Goal: Transaction & Acquisition: Purchase product/service

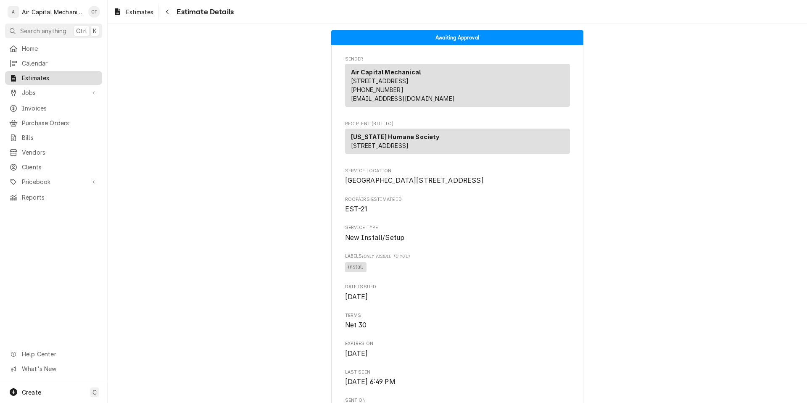
click at [52, 76] on span "Estimates" at bounding box center [60, 78] width 76 height 9
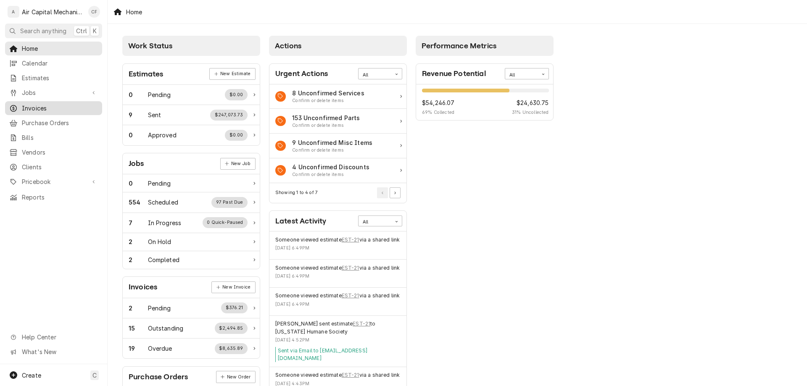
click at [63, 109] on div "Invoices" at bounding box center [54, 108] width 94 height 11
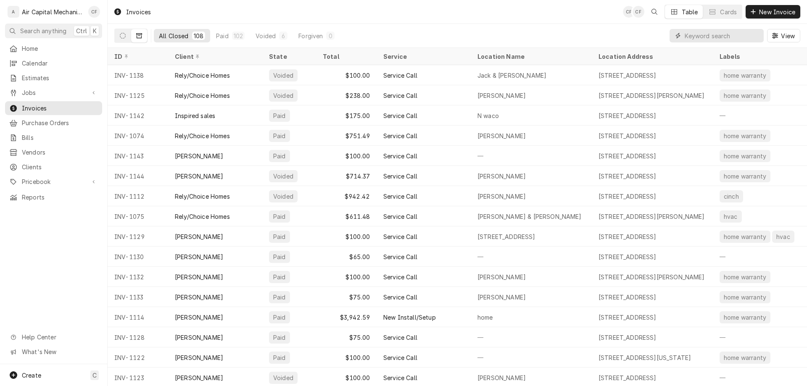
click at [702, 35] on input "Dynamic Content Wrapper" at bounding box center [722, 35] width 75 height 13
click at [124, 34] on icon "Dynamic Content Wrapper" at bounding box center [123, 36] width 6 height 6
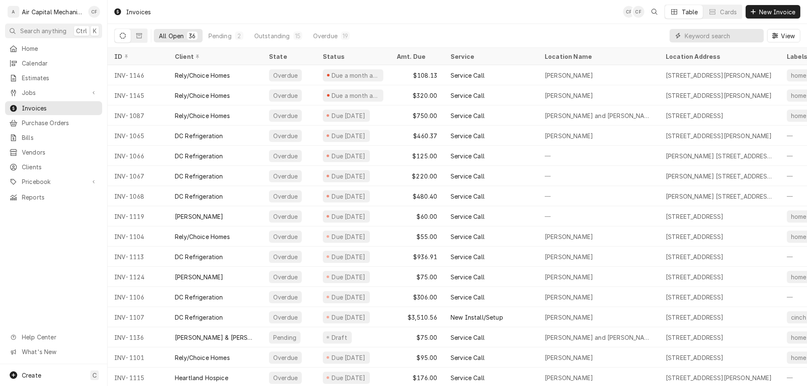
click at [735, 35] on input "Dynamic Content Wrapper" at bounding box center [722, 35] width 75 height 13
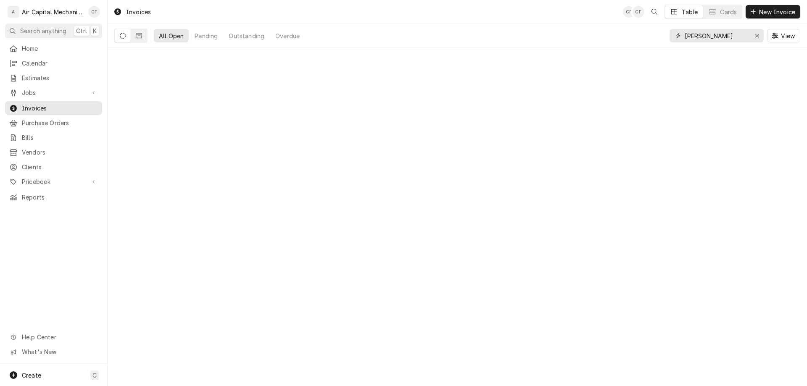
type input "mitchell"
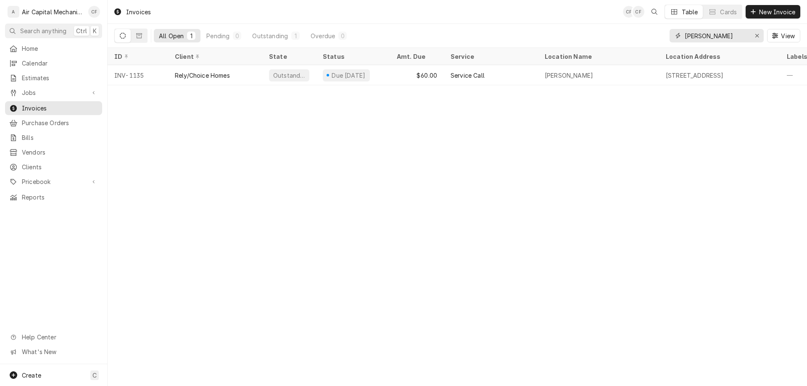
drag, startPoint x: 716, startPoint y: 37, endPoint x: 525, endPoint y: 3, distance: 193.8
click at [525, 3] on div "Invoices CF CF Table Cards New Invoice All Open 1 Pending 0 Outstanding 1 Overd…" at bounding box center [458, 24] width 700 height 48
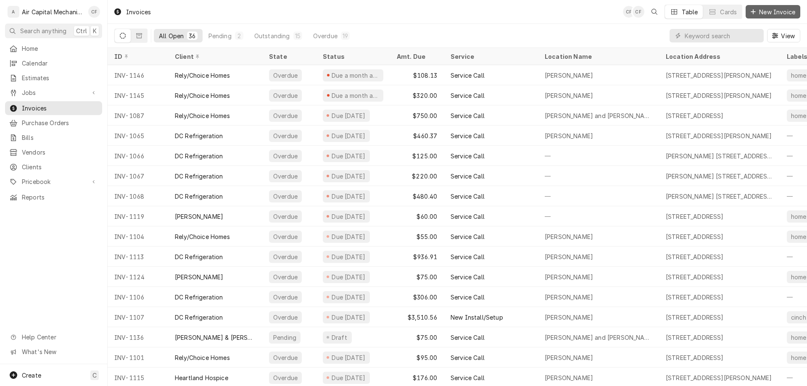
click at [758, 11] on span "New Invoice" at bounding box center [778, 12] width 40 height 9
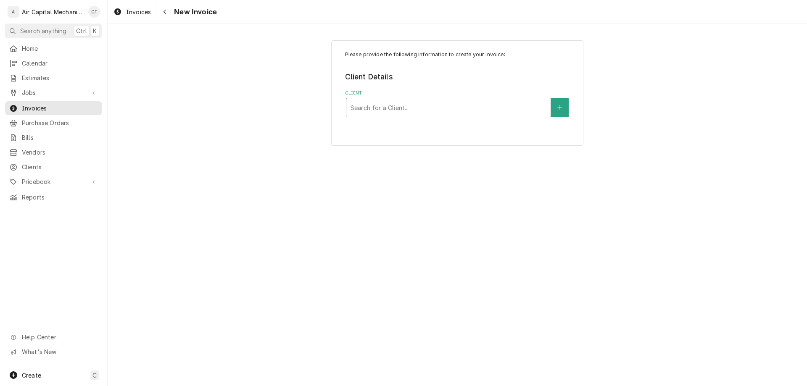
click at [475, 117] on div "Search for a Client..." at bounding box center [448, 107] width 204 height 18
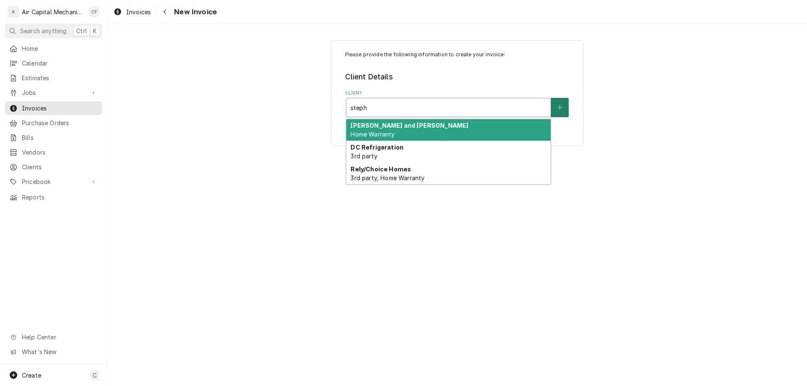
type input "steph"
click at [559, 108] on icon "Create New Client" at bounding box center [559, 108] width 5 height 6
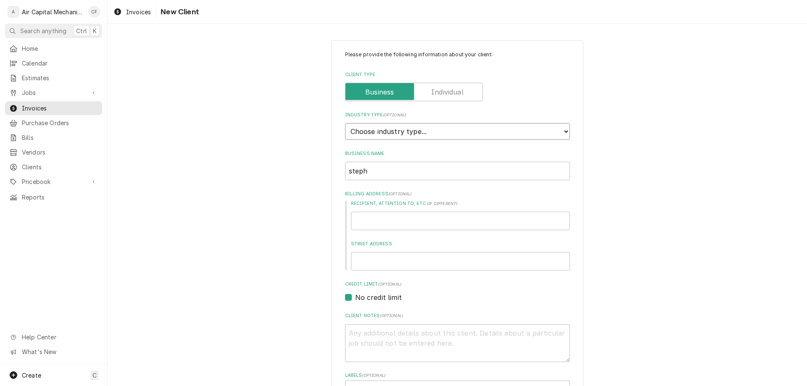
select select "1"
click at [345, 123] on select "Choose industry type... Residential Commercial Industrial Government" at bounding box center [457, 131] width 225 height 17
type textarea "x"
drag, startPoint x: 439, startPoint y: 97, endPoint x: 393, endPoint y: 157, distance: 76.2
click at [436, 102] on div "Please provide the following information about your client: Client Type Industr…" at bounding box center [457, 292] width 225 height 483
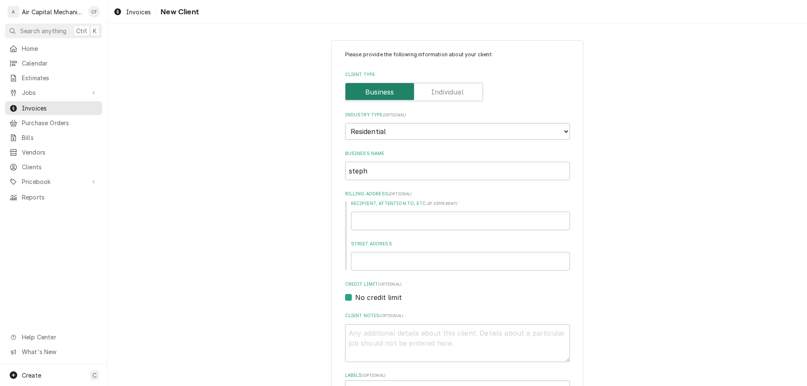
click at [464, 90] on input "Client Type" at bounding box center [414, 92] width 130 height 18
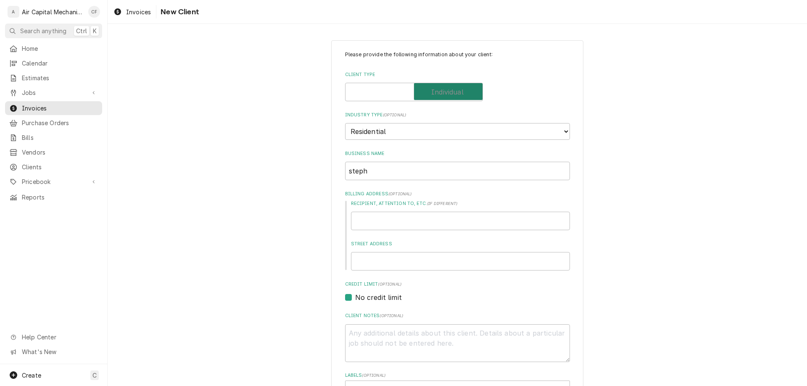
checkbox input "true"
click at [430, 171] on input "steph" at bounding box center [457, 171] width 225 height 18
type textarea "x"
type input "stepha"
type textarea "x"
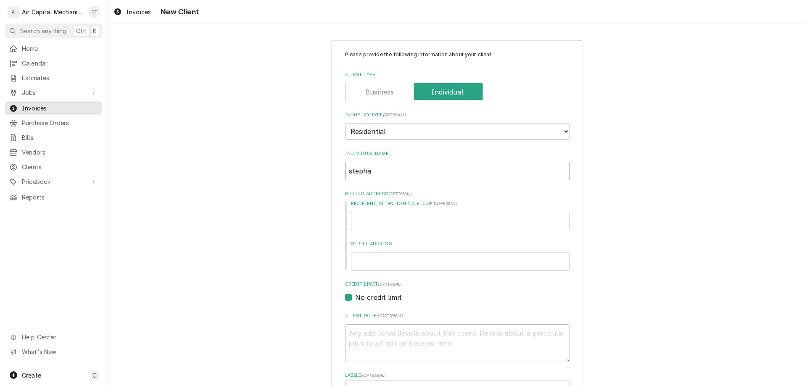
type input "stephan"
type textarea "x"
type input "stephan"
type textarea "x"
type input "stephan M"
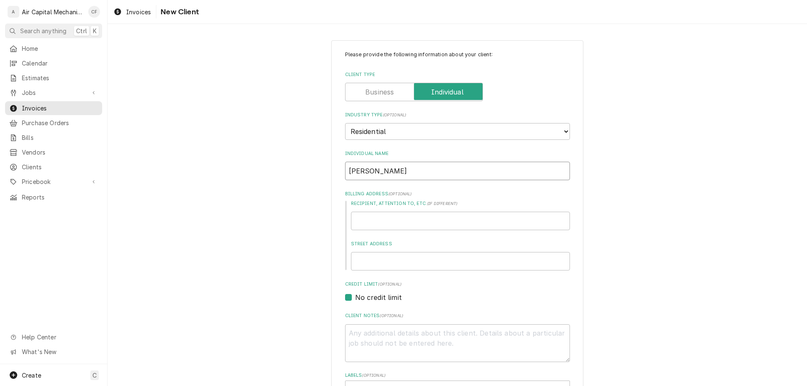
type textarea "x"
type input "stephan"
type textarea "x"
type input "stephan"
type textarea "x"
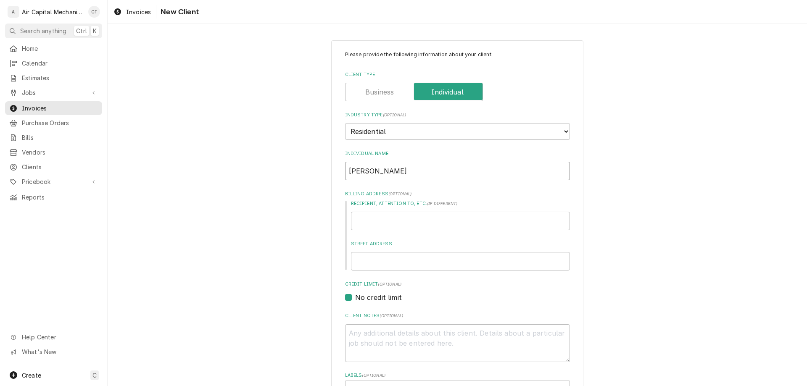
type input "stepha"
type textarea "x"
type input "steph"
type textarea "x"
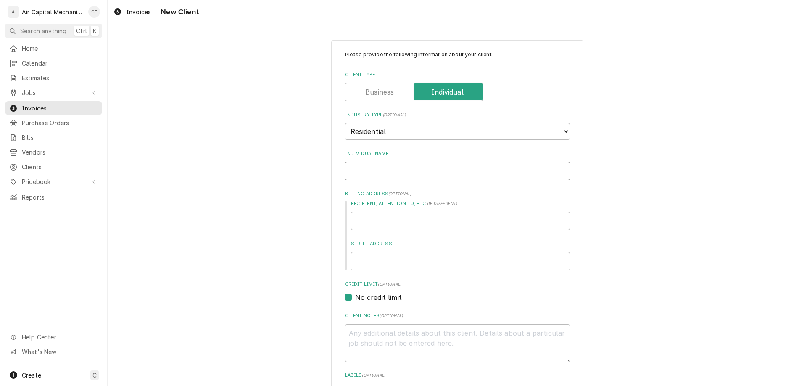
type input "S"
type textarea "x"
type input "St"
type textarea "x"
type input "Ste"
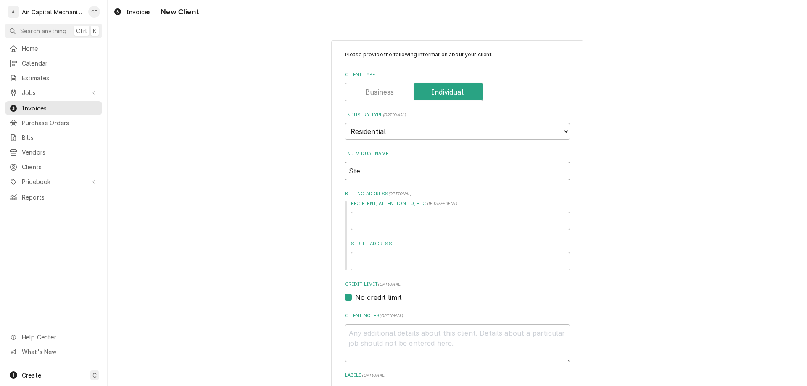
type textarea "x"
type input "Step"
type textarea "x"
type input "Steph"
type textarea "x"
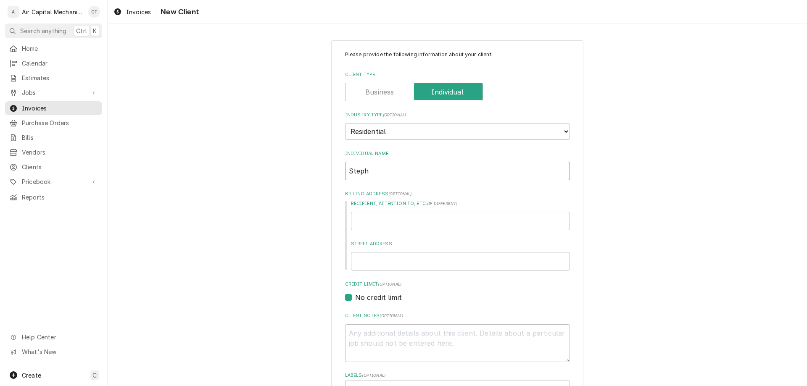
type input "Stepha"
type textarea "x"
type input "Stephan"
type textarea "x"
type input "Stephan"
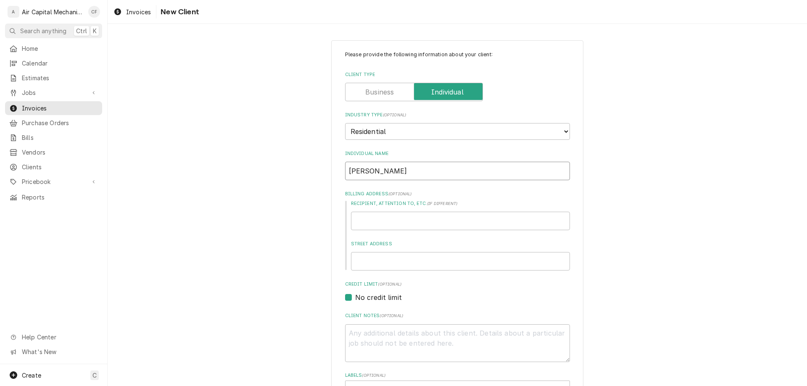
type textarea "x"
type input "Stephan M"
type textarea "x"
type input "Stephan Mi"
type textarea "x"
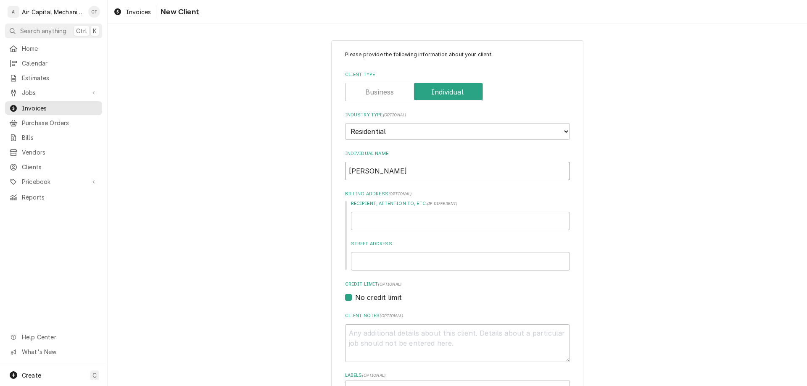
type input "Stephan Mit"
type textarea "x"
type input "Stephan Mitc"
type textarea "x"
type input "Stephan Mitch"
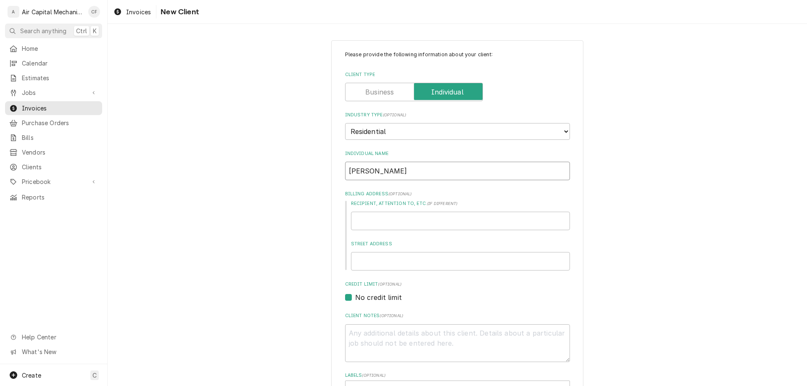
type textarea "x"
type input "Stephan Mitche"
type textarea "x"
type input "Stephan Mitchel"
type textarea "x"
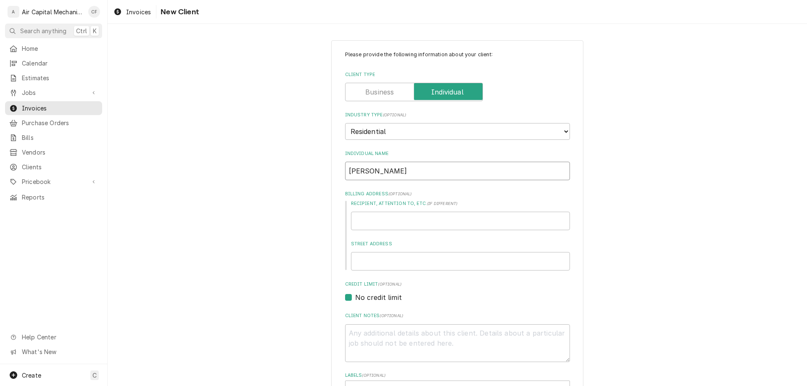
type input "Stephan Mitchell"
type textarea "x"
type input "Stephan Mitchell"
type textarea "x"
type input "Stephan Mitchell"
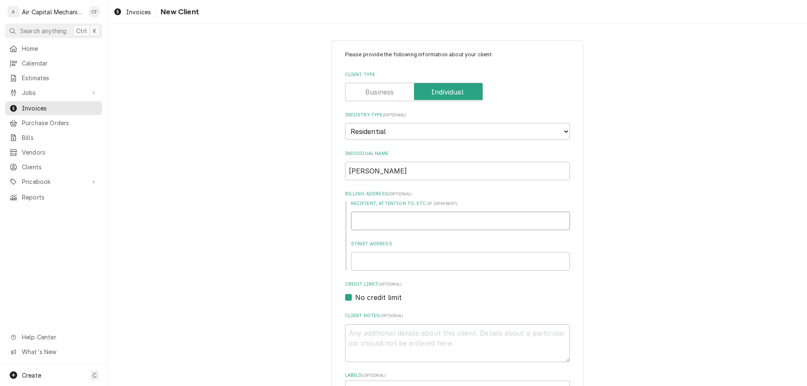
click at [436, 223] on input "Recipient, Attention To, etc. ( if different )" at bounding box center [460, 221] width 219 height 18
type textarea "x"
type input "5"
type textarea "x"
type input "51"
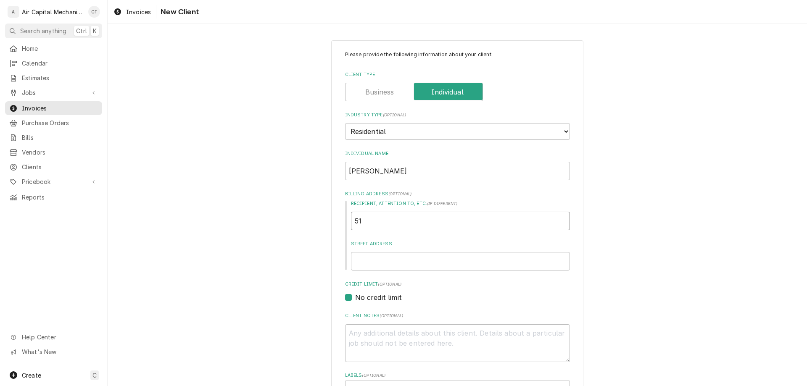
type textarea "x"
type input "517"
type textarea "x"
type input "517"
type textarea "x"
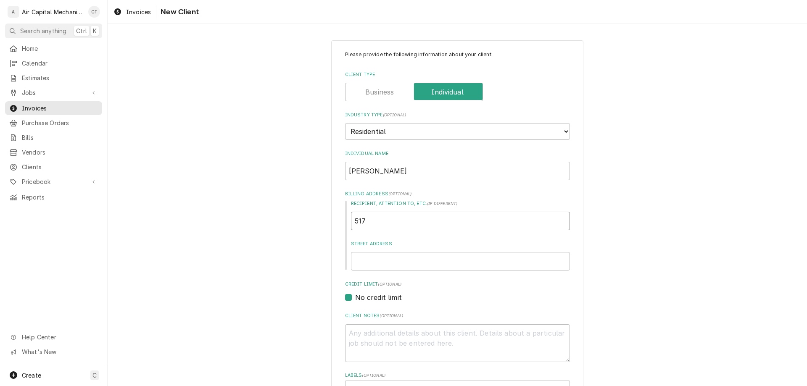
type input "517 n"
type textarea "x"
type input "517 n"
type textarea "x"
type input "517 n b"
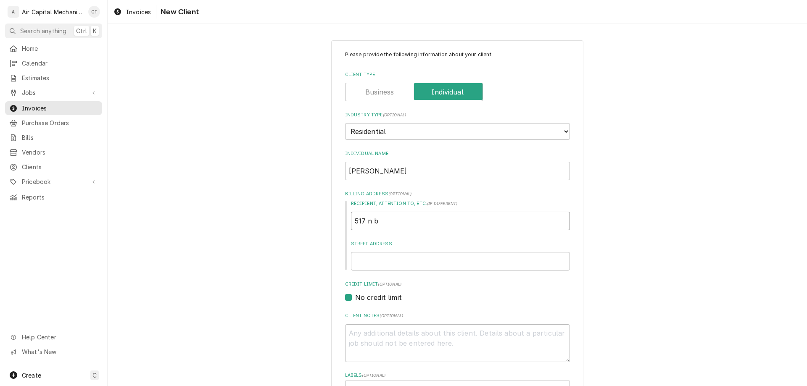
type textarea "x"
type input "517 n br"
type textarea "x"
type input "517 n bra"
type textarea "x"
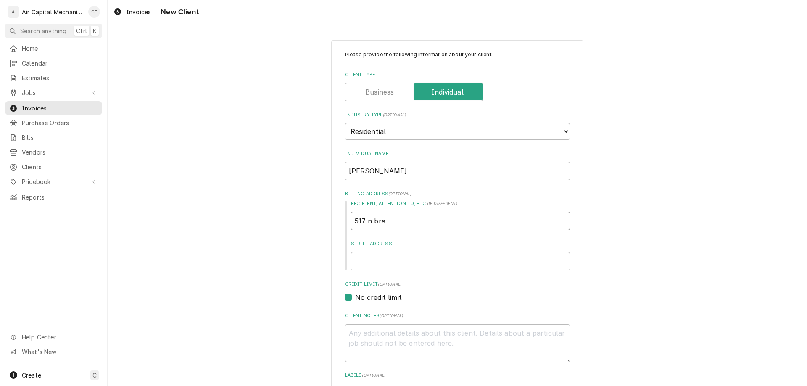
type input "517 n brac"
type textarea "x"
type input "517 n brack"
type textarea "x"
type input "517 n bracken"
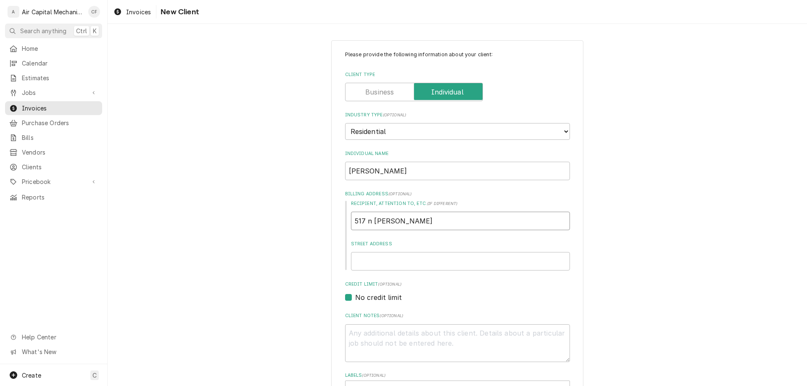
type textarea "x"
type input "517 n bracken"
type textarea "x"
type input "517 n bracken s"
type textarea "x"
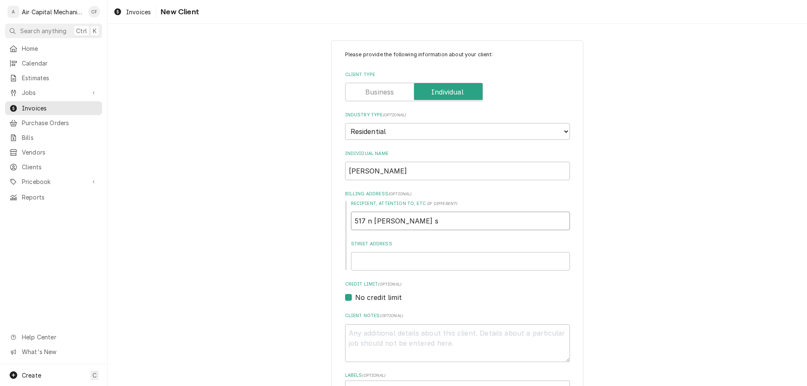
type input "517 n bracken"
type textarea "x"
type input "517 n bracken"
type textarea "x"
type input "517 n bracke"
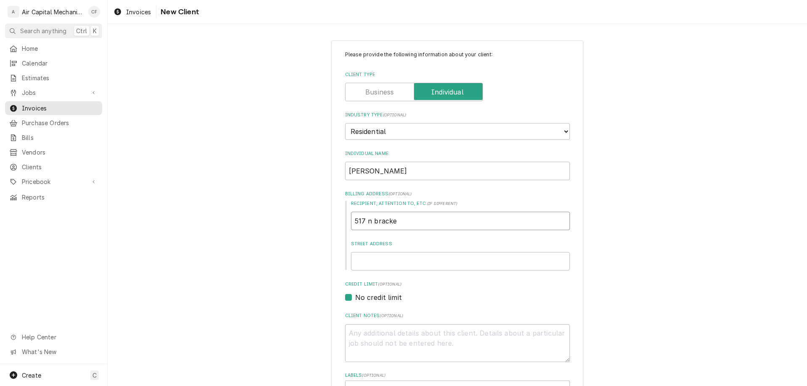
type textarea "x"
type input "517 n brack"
type textarea "x"
type input "517 n brac"
type textarea "x"
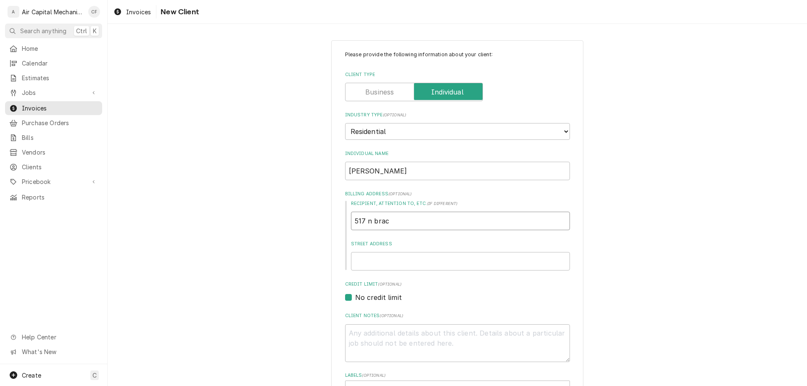
type input "517 n bra"
type textarea "x"
type input "517 n br"
type textarea "x"
type input "517 n b"
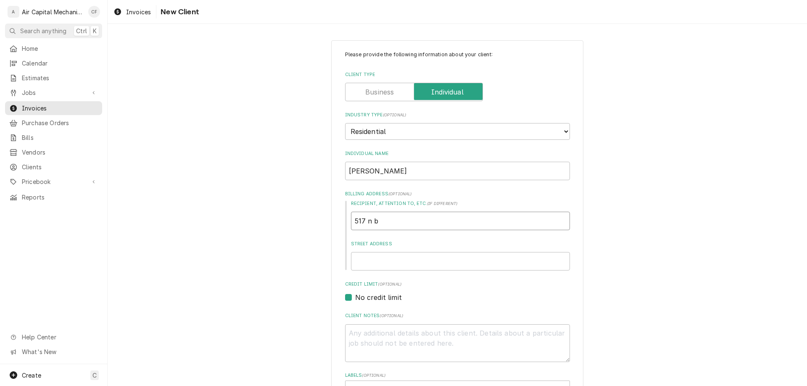
type textarea "x"
type input "517 n"
type textarea "x"
type input "517 n"
type textarea "x"
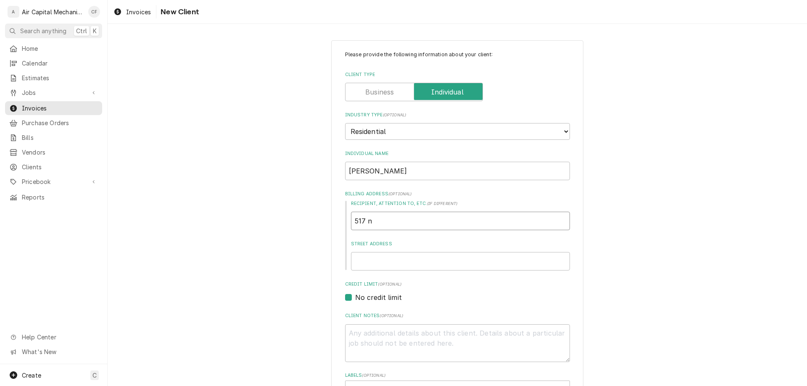
type input "517"
type textarea "x"
type input "517 N"
type textarea "x"
type input "517 N"
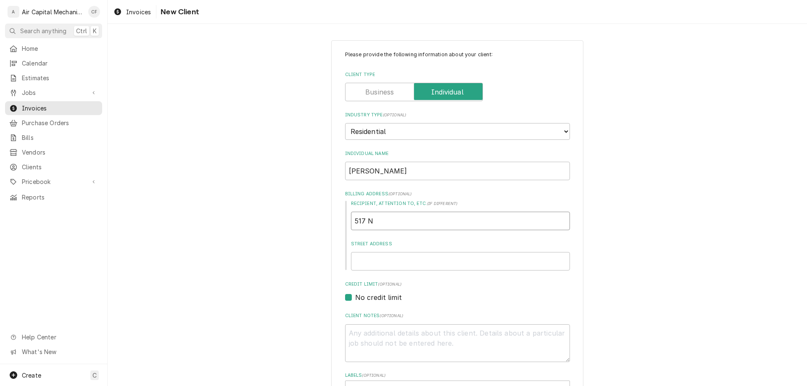
type textarea "x"
type input "517 N b"
type textarea "x"
type input "517 N"
type textarea "x"
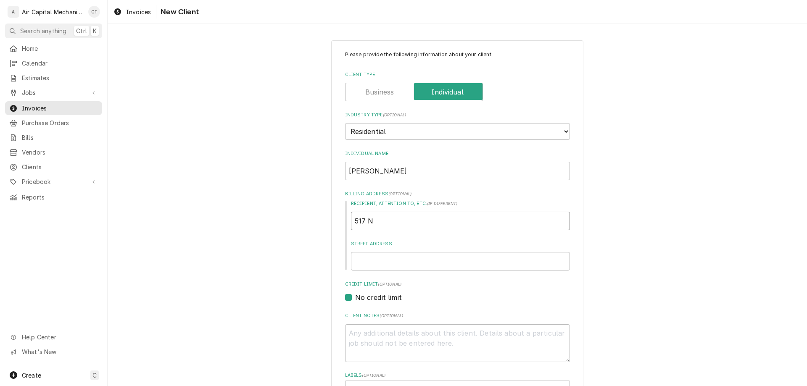
type input "517 N B"
type textarea "x"
type input "517 N Br"
type textarea "x"
type input "517 N Bra"
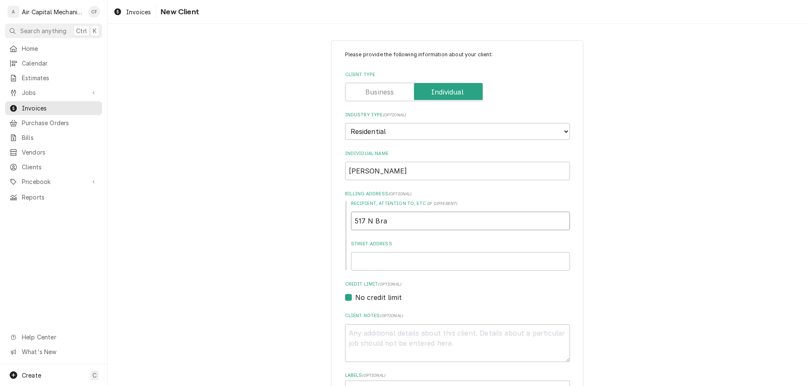
type textarea "x"
type input "517 N Brac"
type textarea "x"
type input "517 N Brack"
type textarea "x"
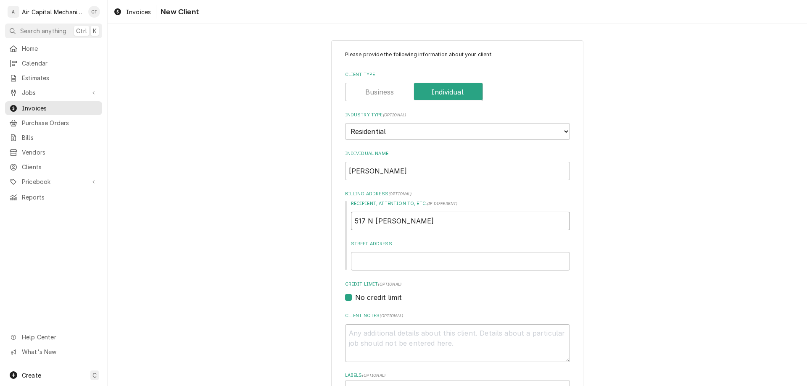
type input "517 N Bracke"
type textarea "x"
type input "517 N Bracken"
type textarea "x"
type input "5"
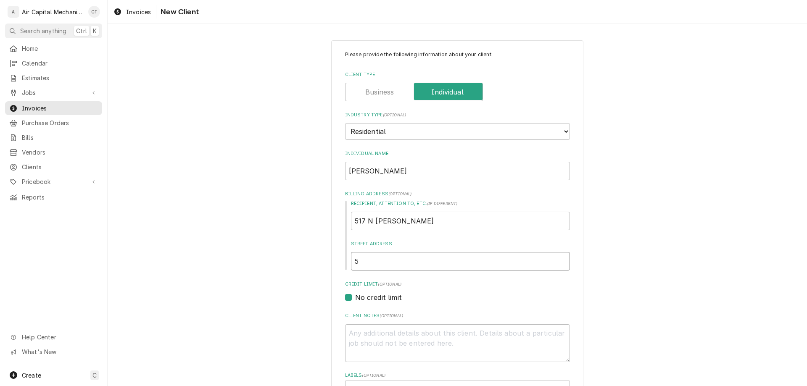
type textarea "x"
type input "51"
type textarea "x"
type input "51"
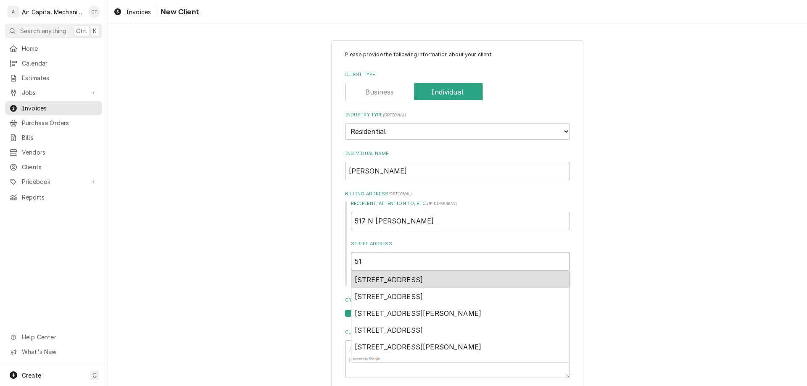
type textarea "x"
type input "51 n"
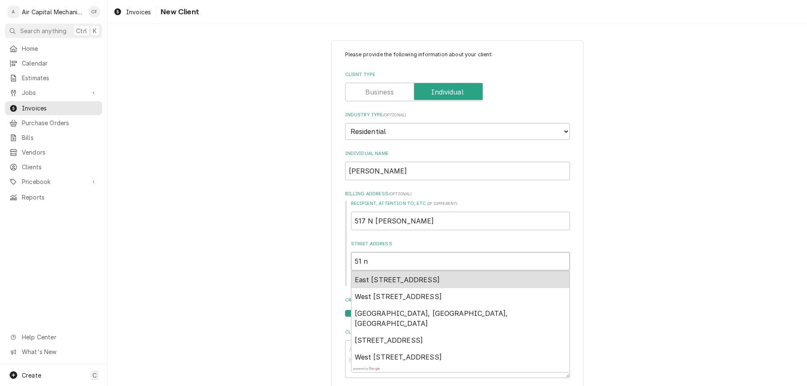
type textarea "x"
type input "51 n"
type textarea "x"
type input "51 n b"
type textarea "x"
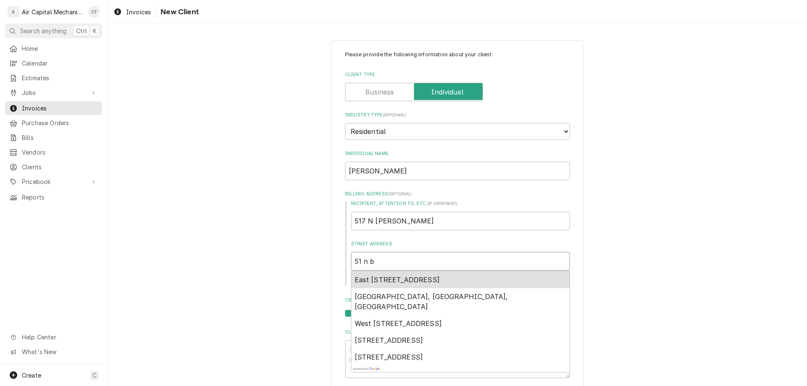
type input "51 n br"
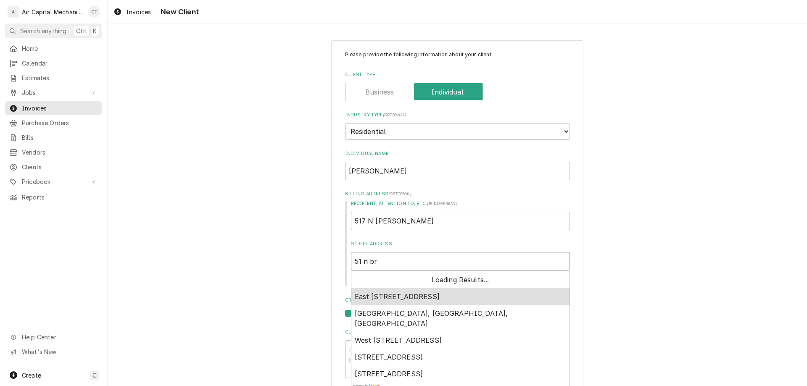
type textarea "x"
type input "51 n bra"
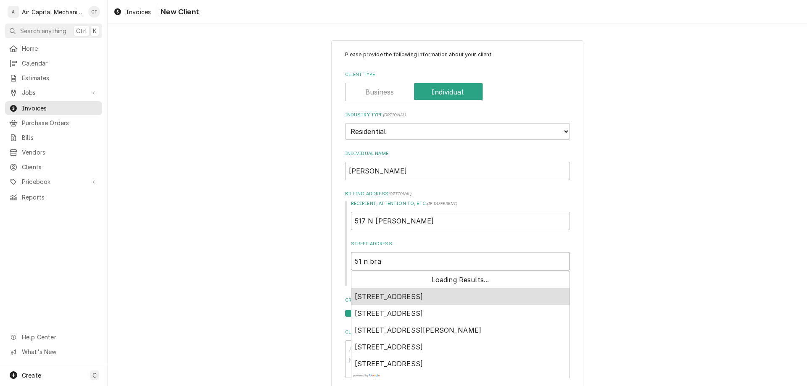
type textarea "x"
type input "51 n brac"
type textarea "x"
type input "51 n brack"
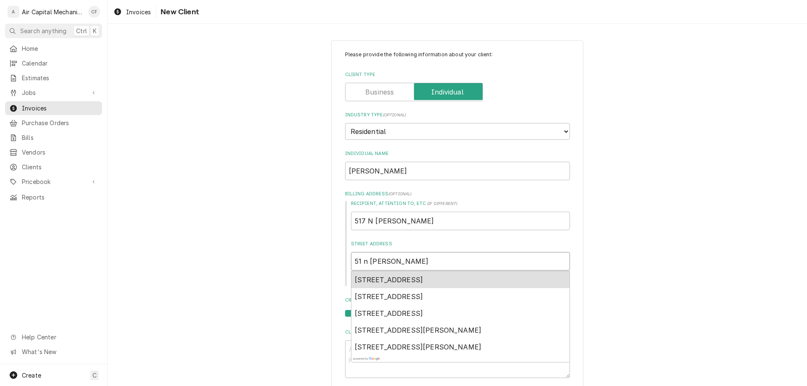
type textarea "x"
type input "51 n bracke"
type textarea "x"
type input "51 n bracken"
click at [444, 277] on span "51 N Bracken, Wichita, KS, USA" at bounding box center [418, 280] width 127 height 8
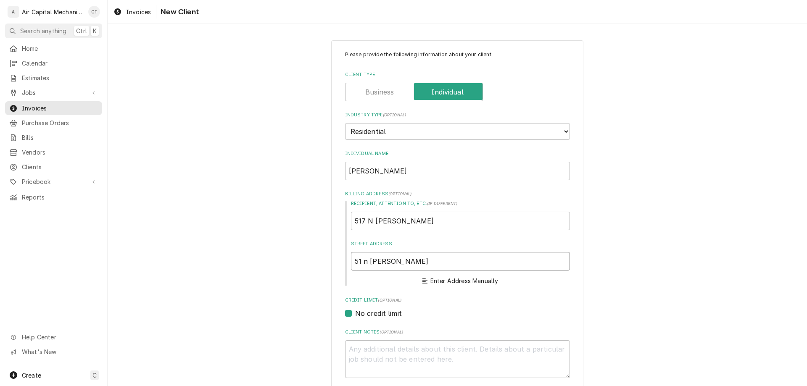
type textarea "x"
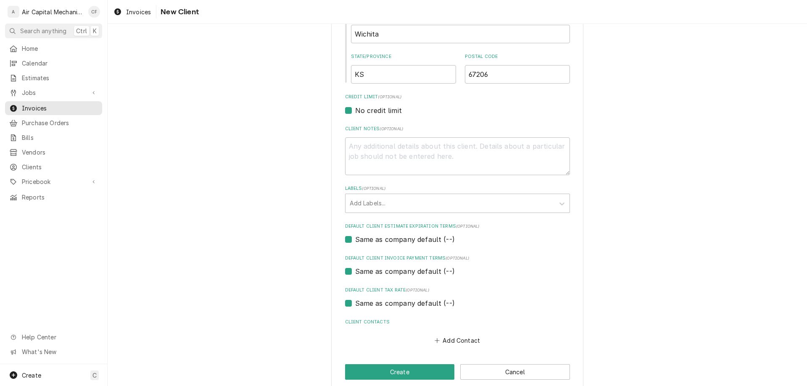
scroll to position [320, 0]
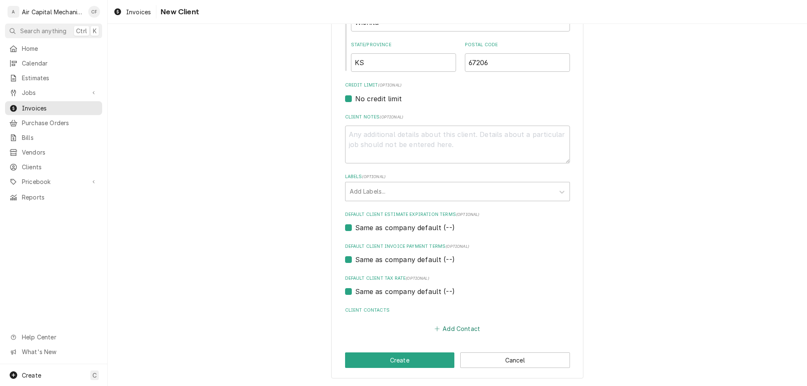
type input "N Bracken St"
click at [443, 328] on button "Add Contact" at bounding box center [457, 329] width 48 height 12
type textarea "x"
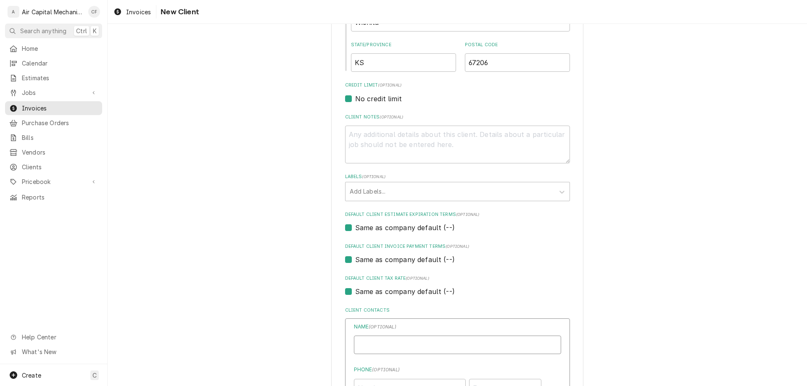
click at [491, 347] on input "Individual Name" at bounding box center [457, 345] width 207 height 18
type input "stephan"
type input "Stephan Mitchell"
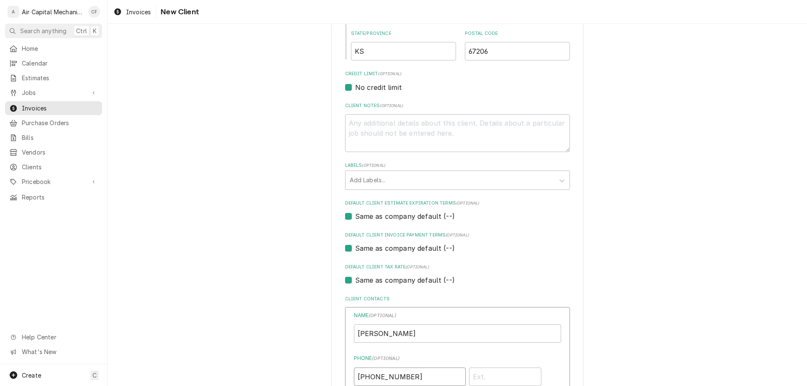
type input "(316) 640-0344"
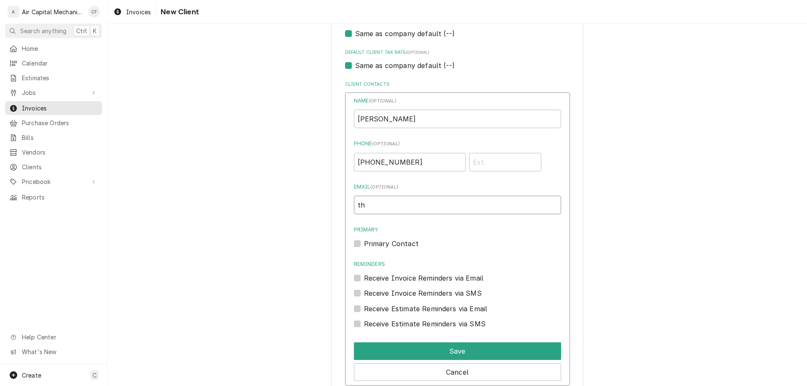
type input "t"
type input "Thewichita"
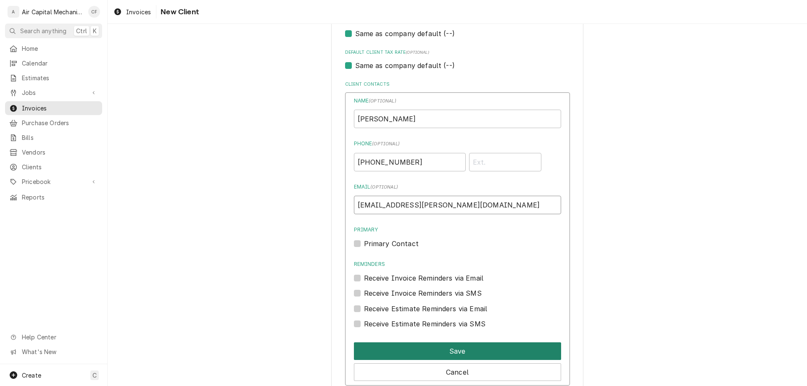
type input "TheWichitaFlyer@cox.net"
click at [448, 350] on button "Save" at bounding box center [457, 352] width 207 height 18
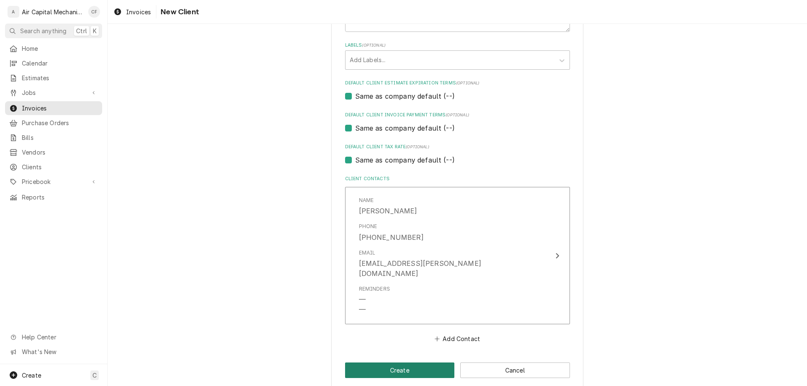
click at [381, 364] on button "Create" at bounding box center [400, 371] width 110 height 16
type textarea "x"
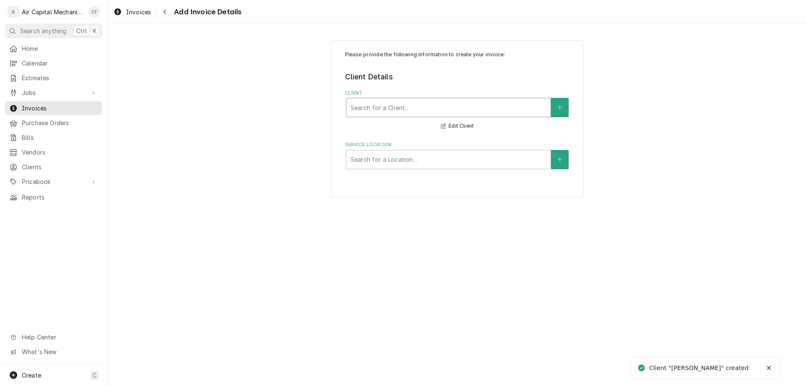
click at [396, 106] on div "Client" at bounding box center [449, 107] width 196 height 15
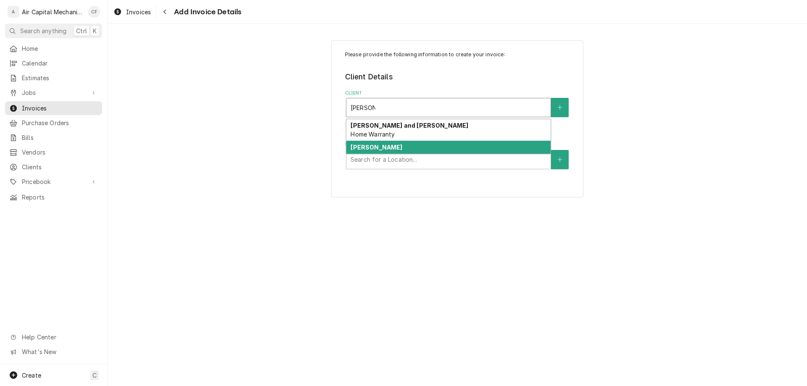
type input "stephan"
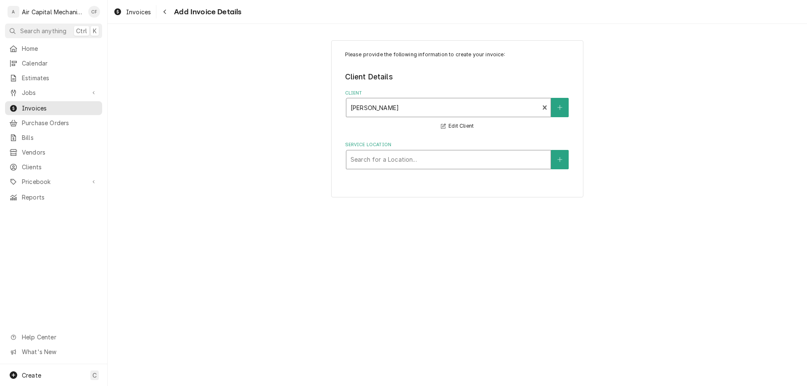
click at [419, 161] on div "Service Location" at bounding box center [449, 159] width 196 height 15
click at [567, 153] on button "Service Location" at bounding box center [560, 159] width 18 height 19
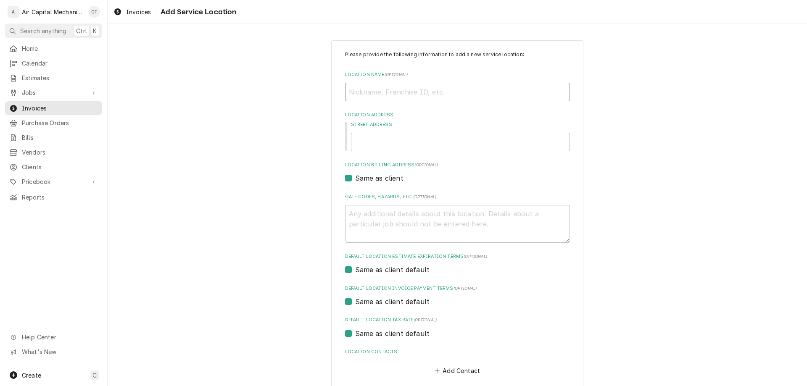
click at [394, 92] on input "Location Name ( optional )" at bounding box center [457, 92] width 225 height 18
type textarea "x"
type input "h"
type textarea "x"
type input "ho"
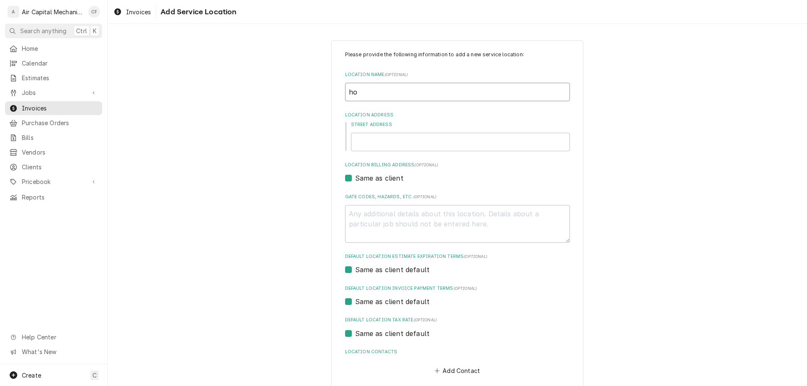
type textarea "x"
type input "hom"
type textarea "x"
type input "home"
type textarea "x"
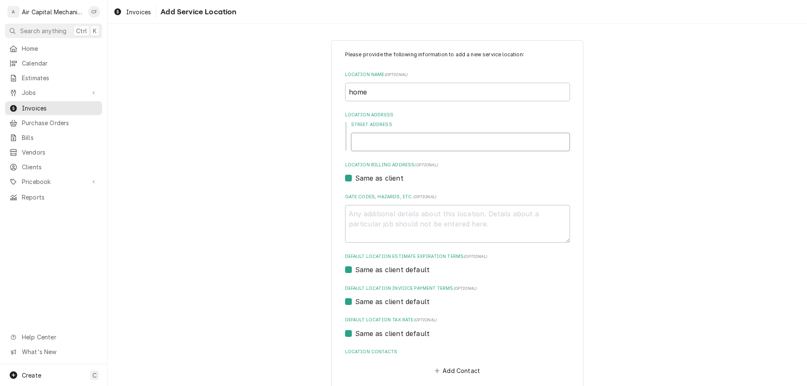
type input "5"
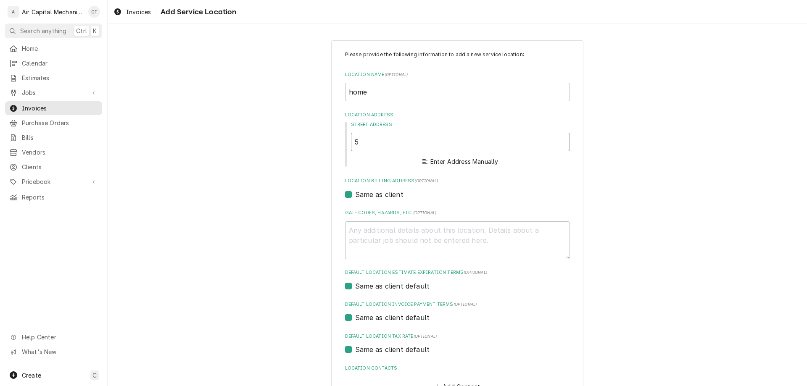
type textarea "x"
type input "51"
type textarea "x"
type input "517"
type textarea "x"
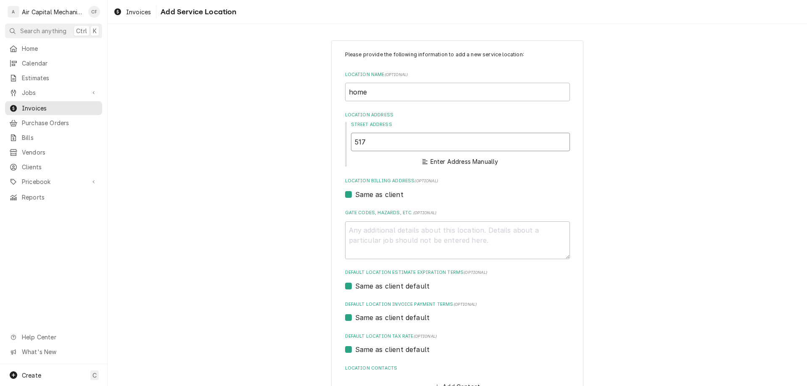
type input "517"
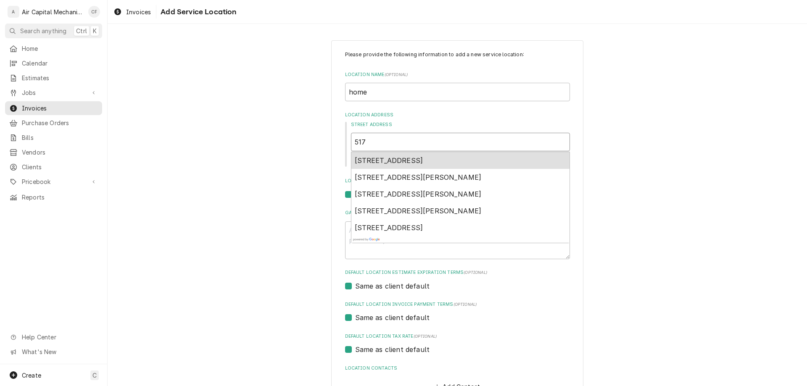
type textarea "x"
type input "517 n"
type textarea "x"
type input "517 n"
type textarea "x"
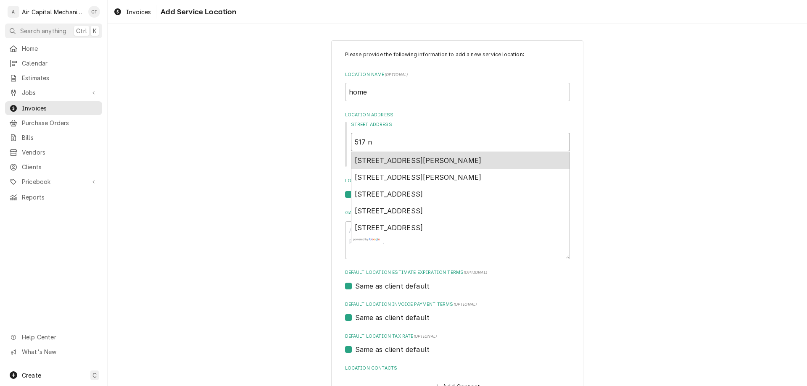
type input "517 n b"
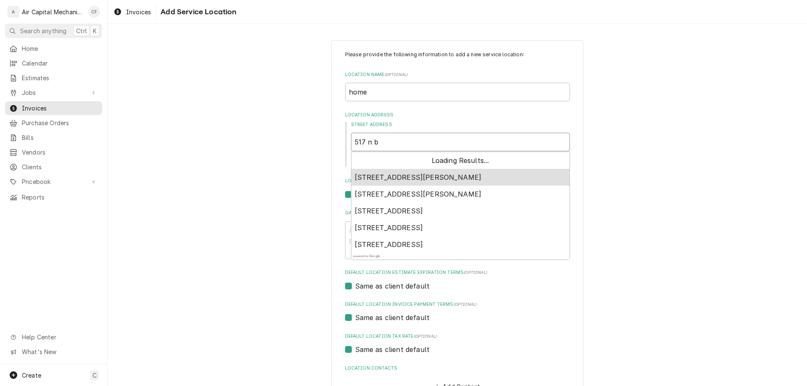
type textarea "x"
type input "517 n br"
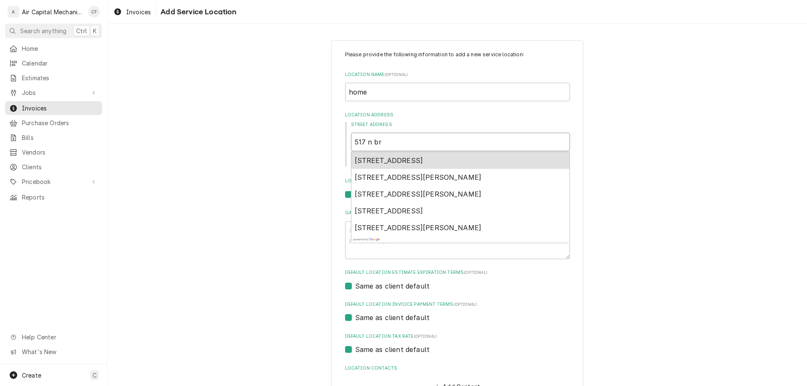
type textarea "x"
type input "517 n bra"
type textarea "x"
type input "517 n brac"
type textarea "x"
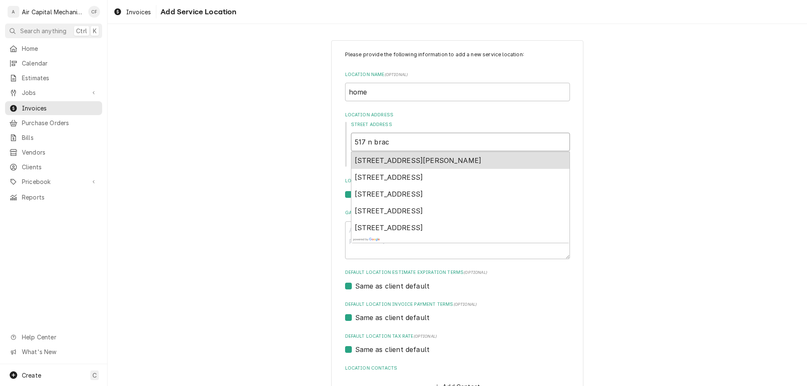
type input "517 n brack"
type textarea "x"
type input "517 n bracke"
type textarea "x"
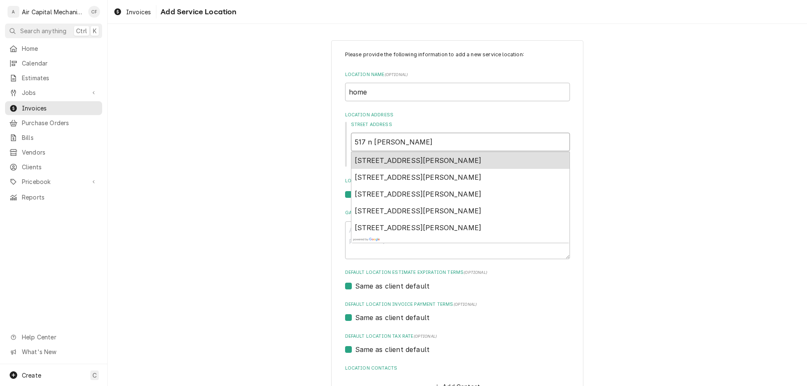
click at [426, 163] on span "517 N Bracken, Wichita, KS, USA" at bounding box center [418, 160] width 127 height 8
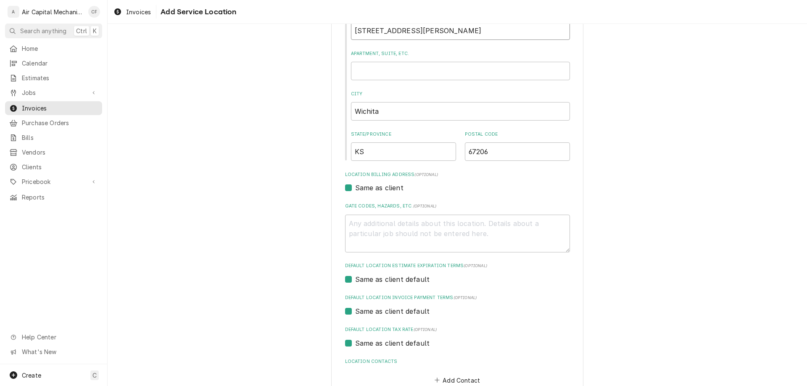
scroll to position [163, 0]
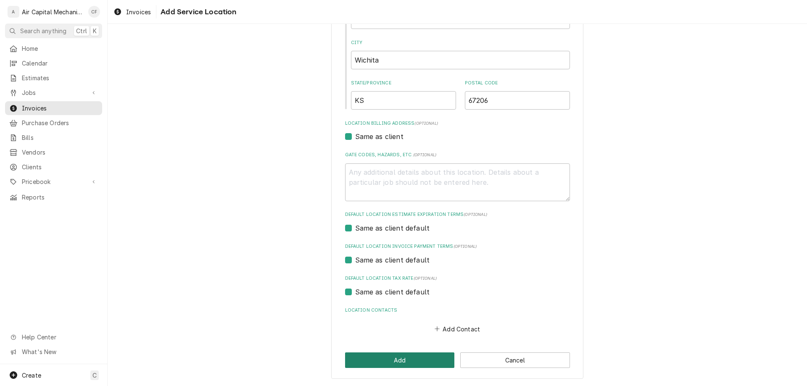
click at [393, 362] on button "Add" at bounding box center [400, 361] width 110 height 16
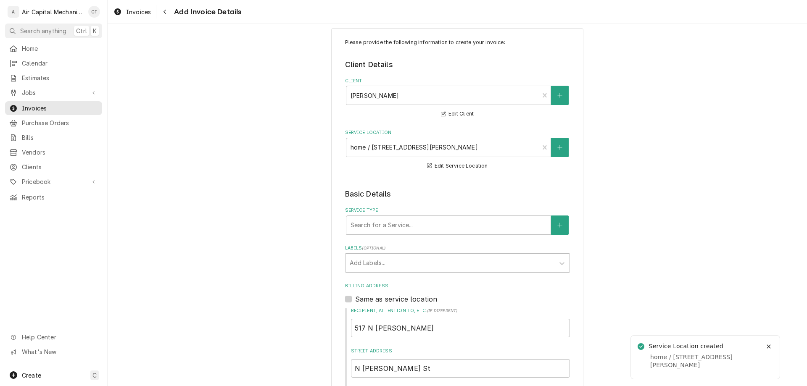
scroll to position [50, 0]
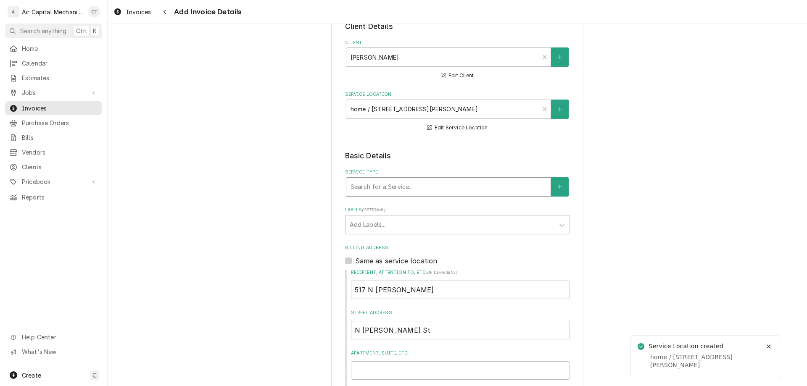
click at [427, 190] on div "Service Type" at bounding box center [449, 187] width 196 height 15
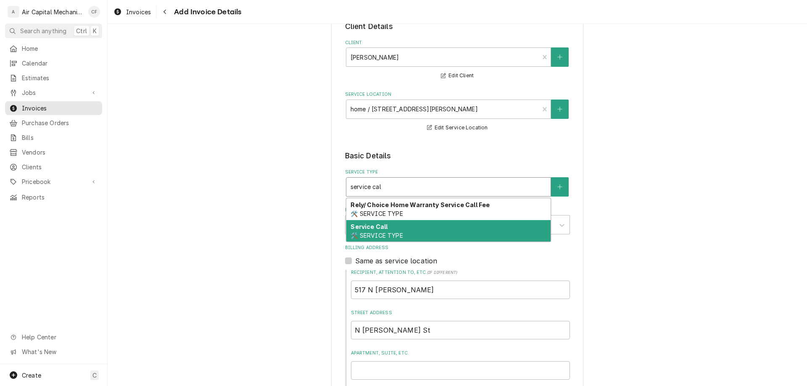
click at [422, 227] on div "Service Call 🛠️ SERVICE TYPE" at bounding box center [448, 231] width 204 height 22
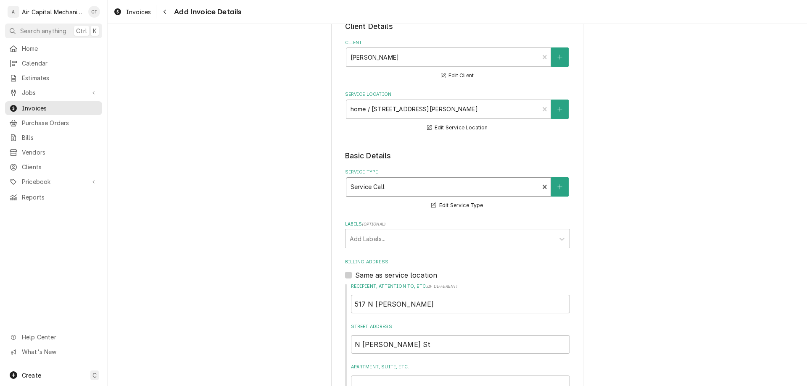
click at [422, 227] on label "Labels ( optional )" at bounding box center [457, 224] width 225 height 7
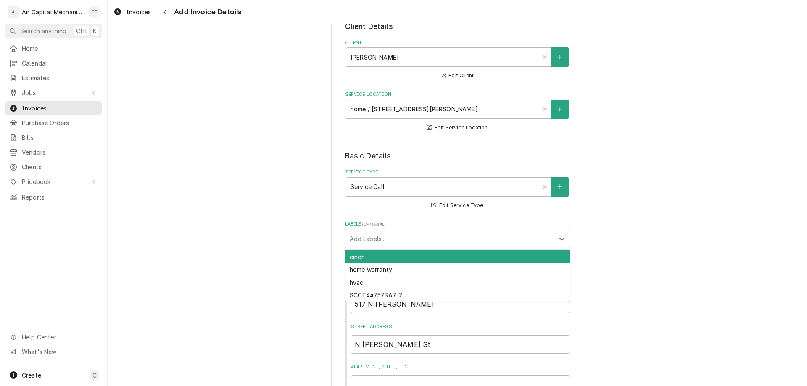
click at [420, 238] on div "Labels" at bounding box center [450, 238] width 201 height 15
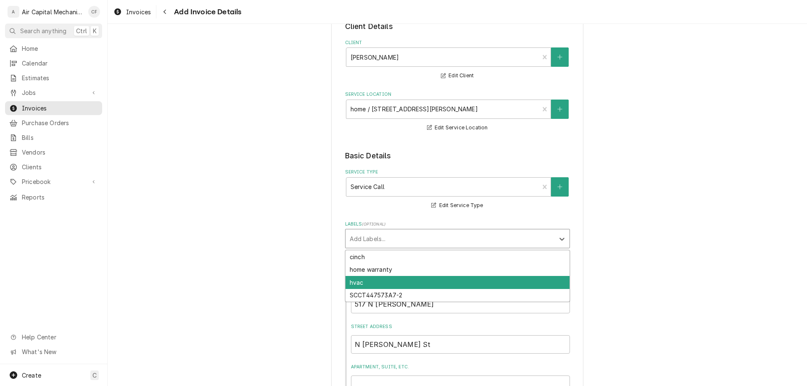
click at [422, 277] on div "hvac" at bounding box center [458, 282] width 224 height 13
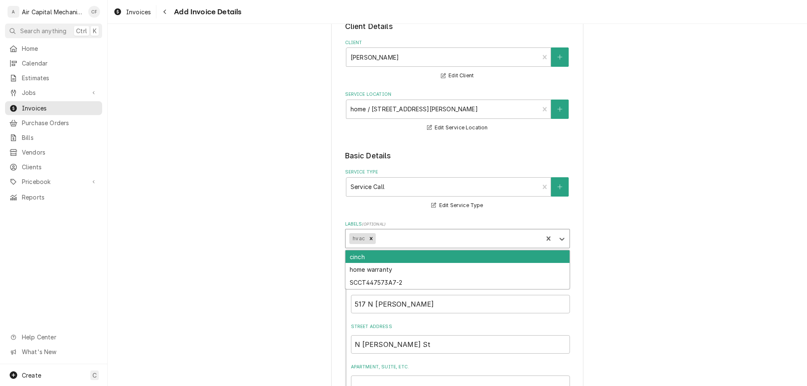
click at [419, 248] on div "hvac" at bounding box center [457, 238] width 225 height 19
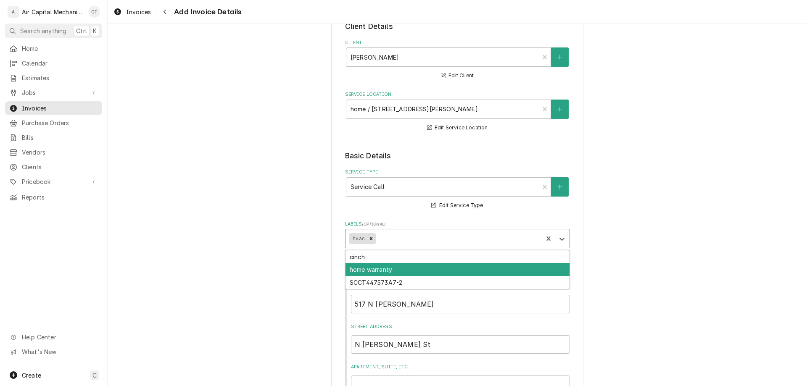
click at [415, 265] on div "home warranty" at bounding box center [458, 269] width 224 height 13
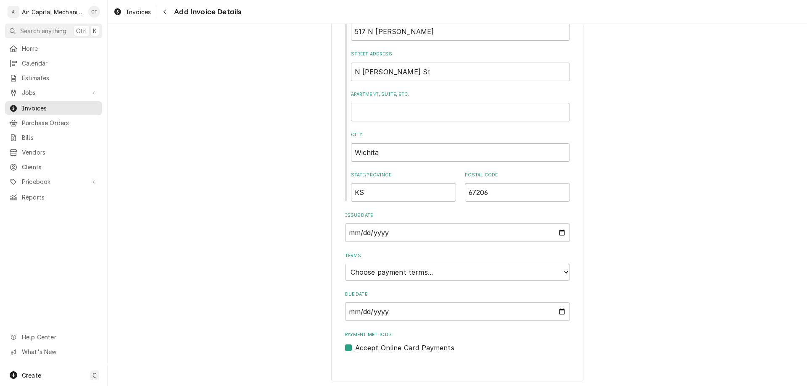
scroll to position [326, 0]
click at [445, 309] on input "2025-09-05" at bounding box center [457, 309] width 225 height 18
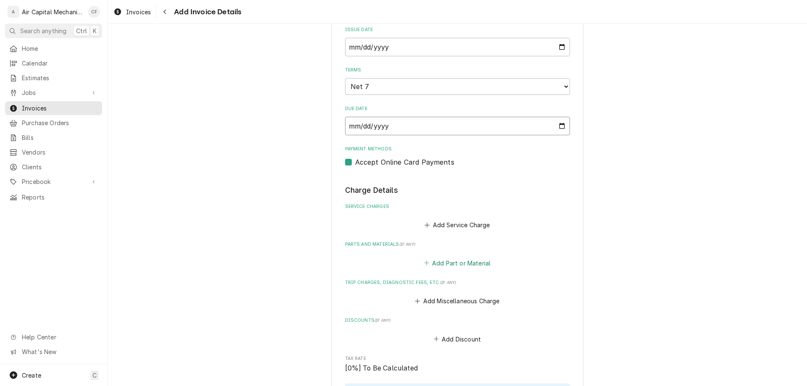
scroll to position [544, 0]
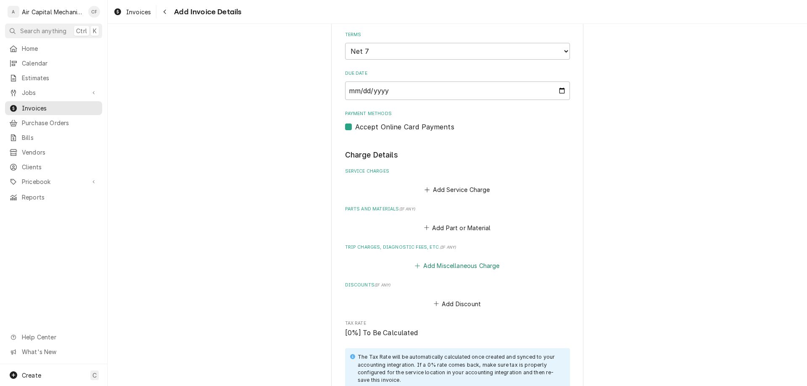
click at [465, 270] on button "Add Miscellaneous Charge" at bounding box center [457, 266] width 87 height 12
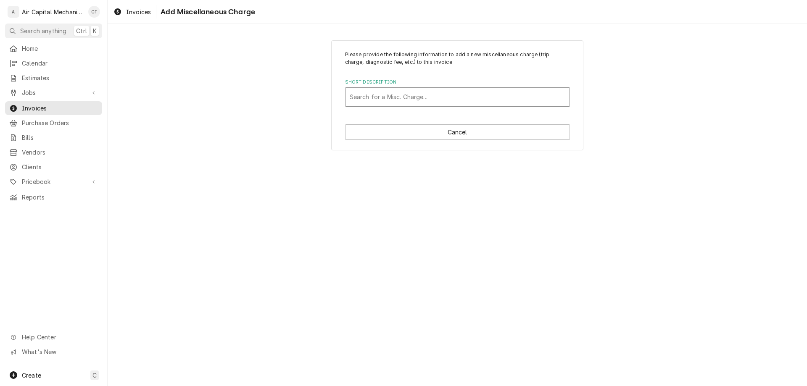
click at [456, 95] on div "Short Description" at bounding box center [458, 97] width 216 height 15
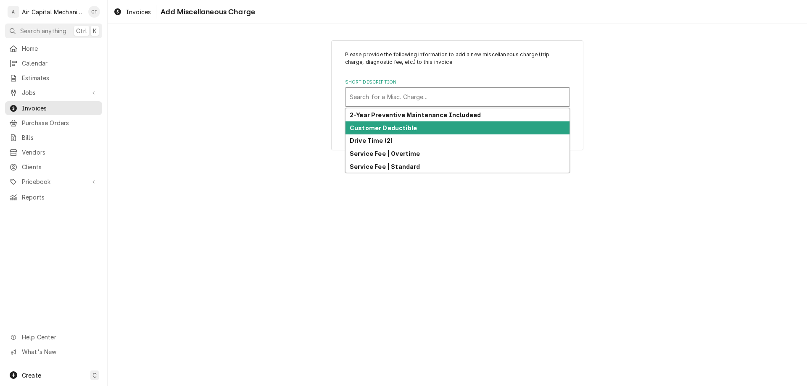
click at [471, 129] on div "Customer Deductible" at bounding box center [458, 127] width 224 height 13
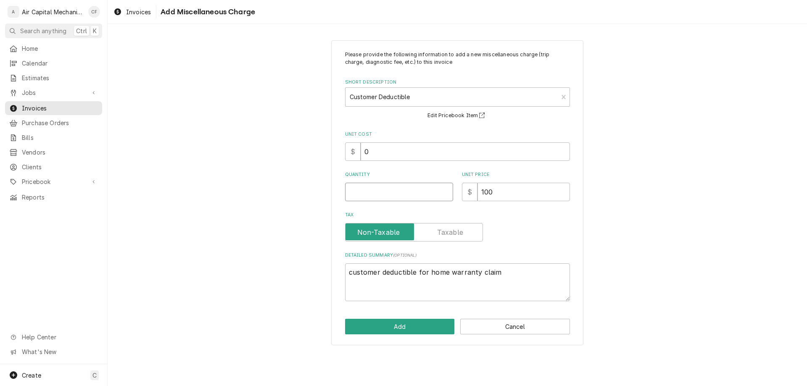
click at [425, 190] on input "Quantity" at bounding box center [399, 192] width 108 height 18
drag, startPoint x: 520, startPoint y: 196, endPoint x: 478, endPoint y: 194, distance: 42.1
click at [478, 194] on input "100" at bounding box center [524, 192] width 92 height 18
click at [406, 324] on button "Add" at bounding box center [400, 327] width 110 height 16
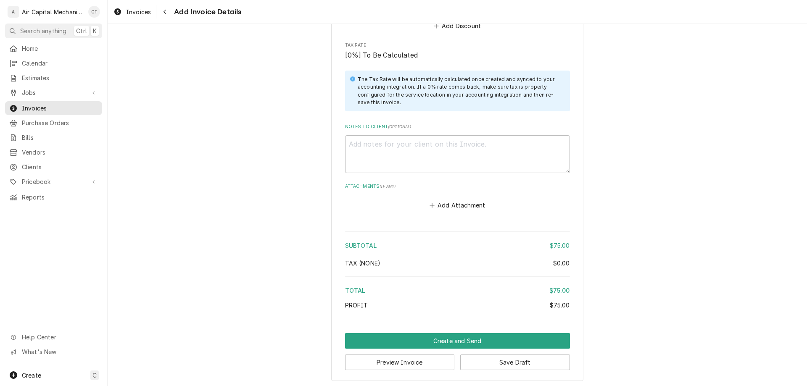
scroll to position [943, 0]
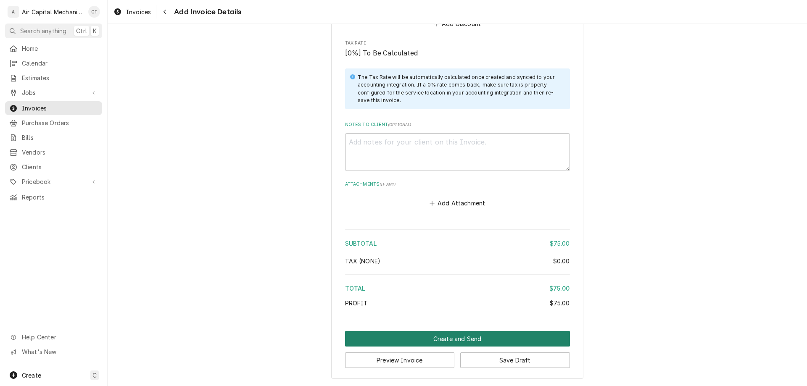
click at [537, 334] on button "Create and Send" at bounding box center [457, 339] width 225 height 16
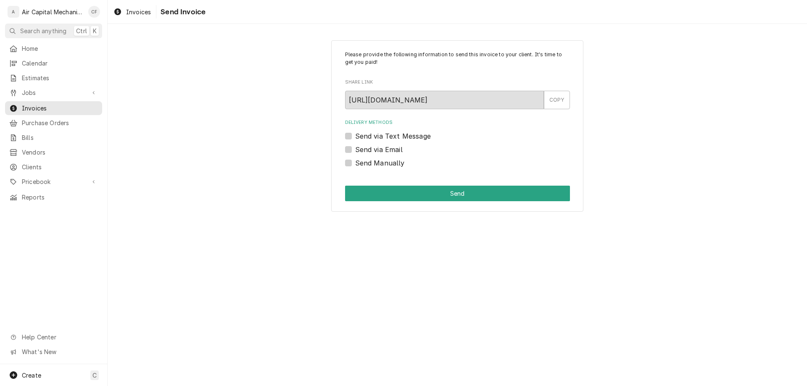
click at [391, 132] on label "Send via Text Message" at bounding box center [393, 136] width 76 height 10
click at [391, 132] on input "Send via Text Message" at bounding box center [467, 140] width 225 height 18
checkbox input "true"
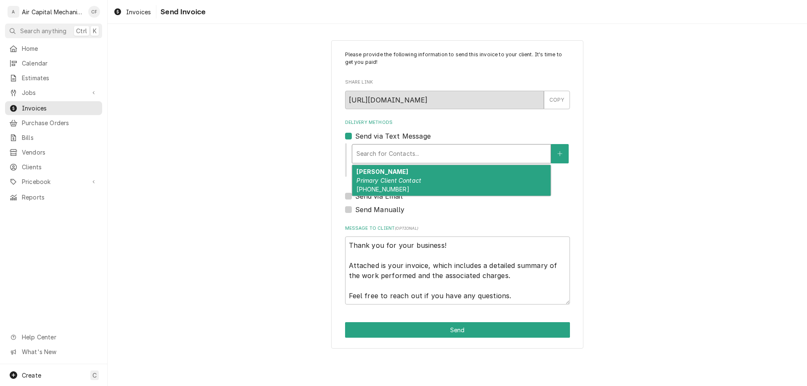
click at [487, 156] on div "Delivery Methods" at bounding box center [451, 153] width 190 height 15
click at [493, 193] on div "Stephan Mitchell Primary Client Contact (316) 640-0344" at bounding box center [451, 180] width 198 height 31
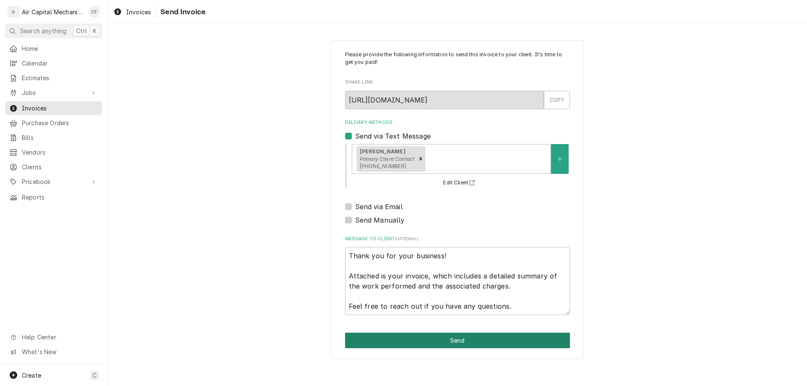
click at [497, 342] on button "Send" at bounding box center [457, 341] width 225 height 16
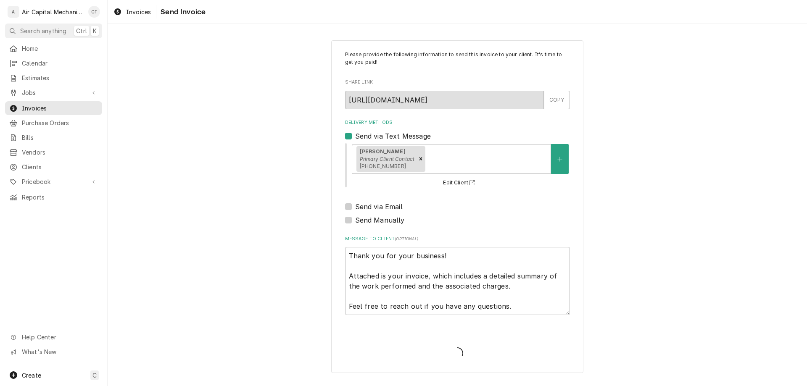
type textarea "x"
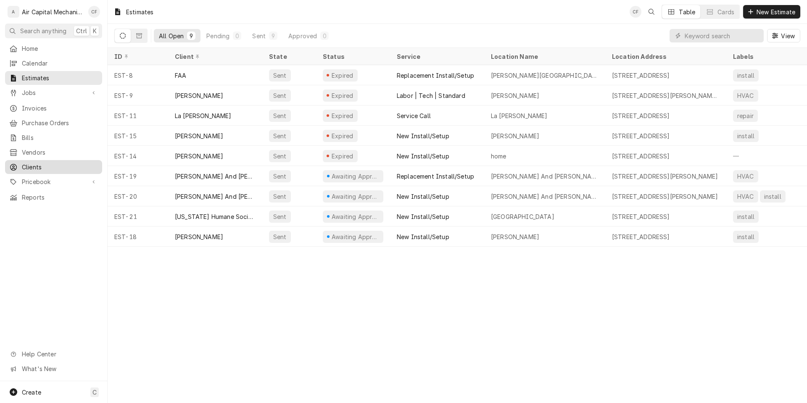
click at [67, 164] on span "Clients" at bounding box center [60, 167] width 76 height 9
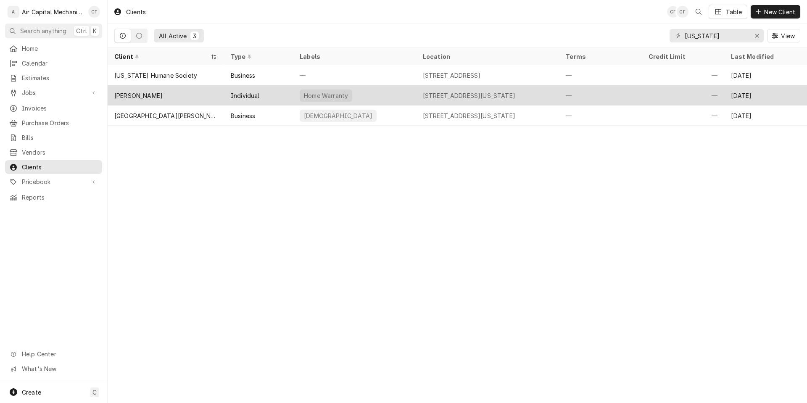
click at [263, 95] on div "Individual" at bounding box center [258, 95] width 69 height 20
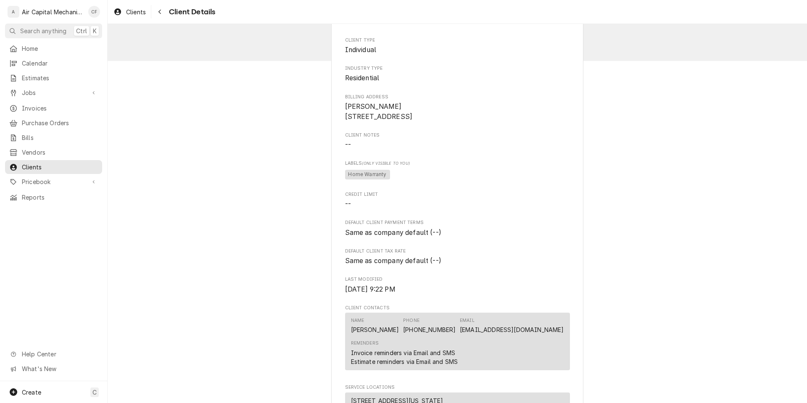
scroll to position [258, 0]
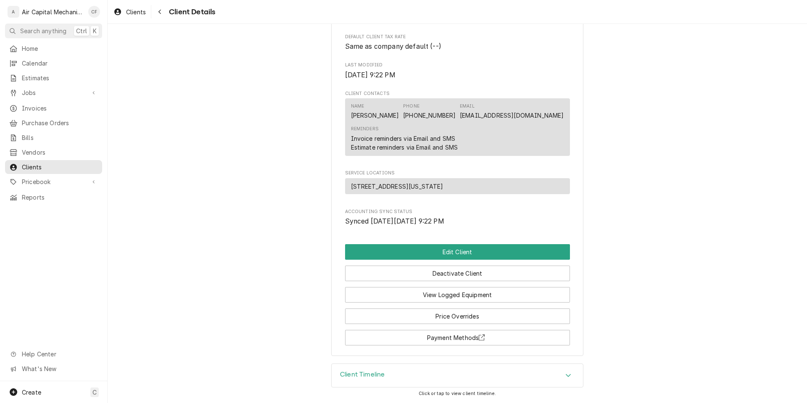
click at [480, 374] on div "Client Timeline" at bounding box center [457, 376] width 251 height 24
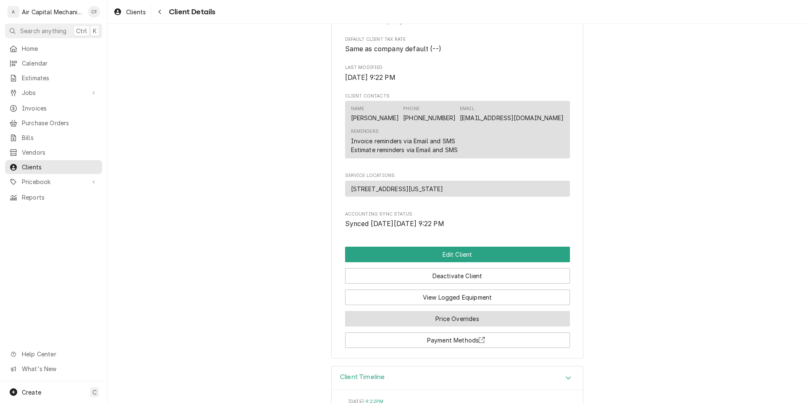
scroll to position [238, 0]
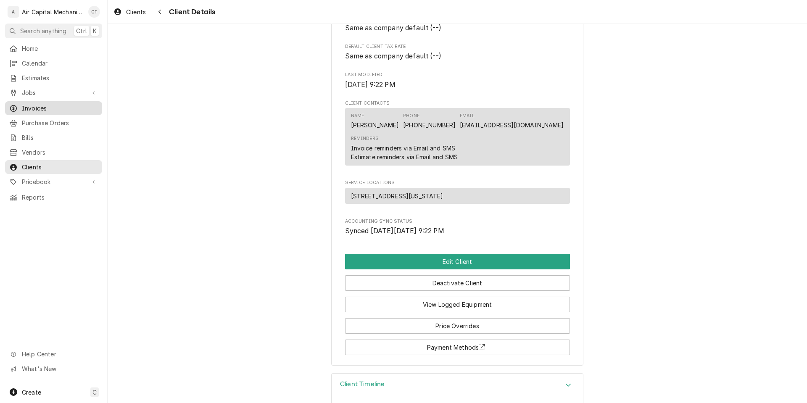
click at [48, 104] on span "Invoices" at bounding box center [60, 108] width 76 height 9
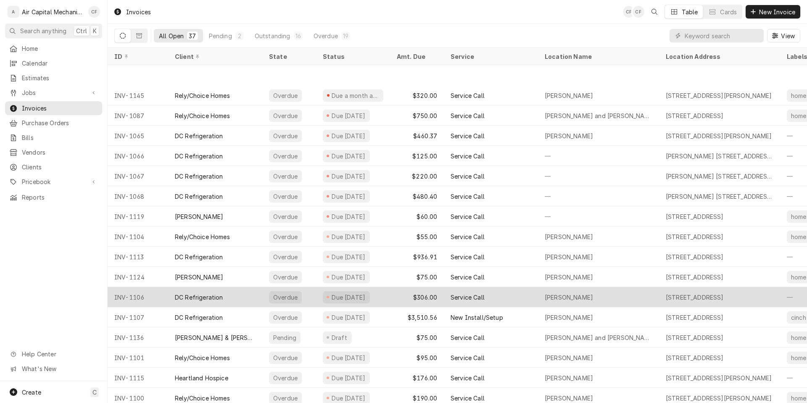
scroll to position [50, 0]
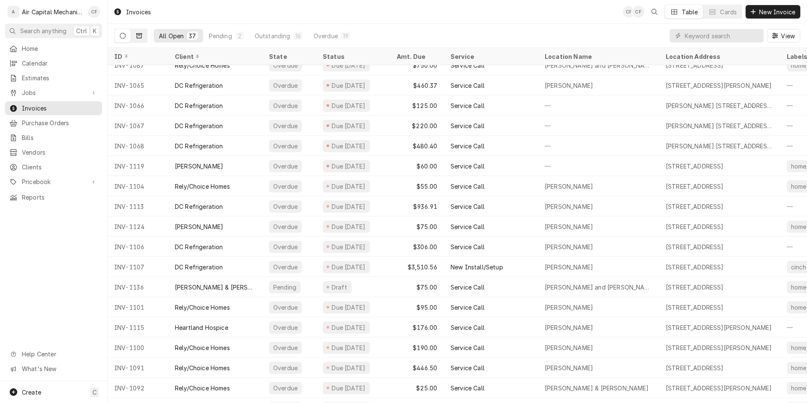
click at [143, 38] on button "Dynamic Content Wrapper" at bounding box center [139, 35] width 16 height 13
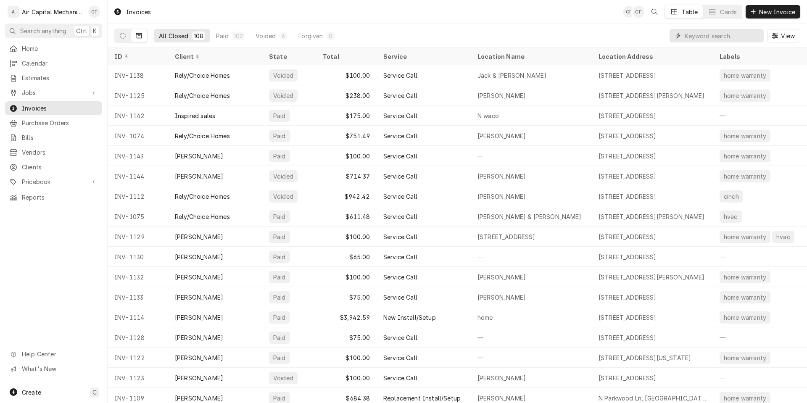
click at [740, 34] on input "Dynamic Content Wrapper" at bounding box center [722, 35] width 75 height 13
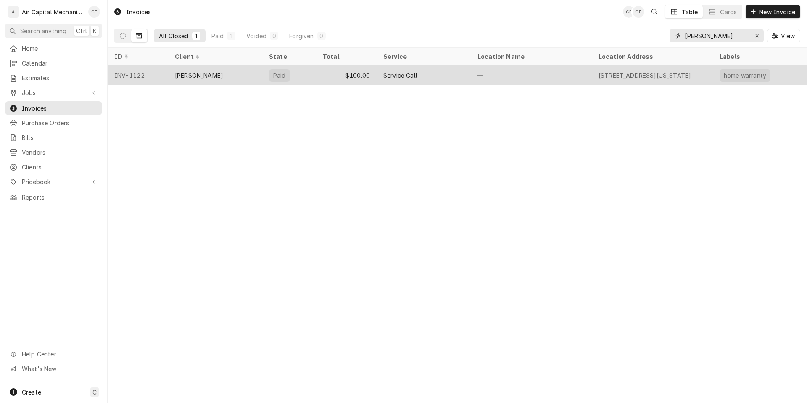
type input "[PERSON_NAME]"
click at [643, 80] on div "[STREET_ADDRESS][US_STATE]" at bounding box center [652, 75] width 121 height 20
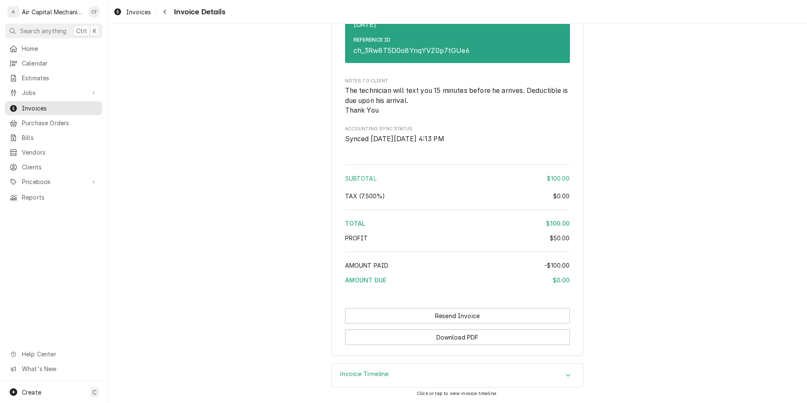
scroll to position [800, 0]
click at [161, 12] on div "Navigate back" at bounding box center [165, 12] width 8 height 8
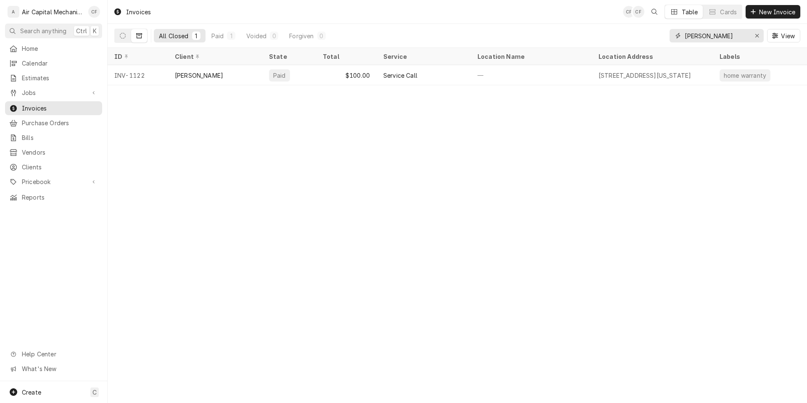
click at [713, 39] on input "smith" at bounding box center [716, 35] width 63 height 13
click at [714, 39] on input "smith" at bounding box center [716, 35] width 63 height 13
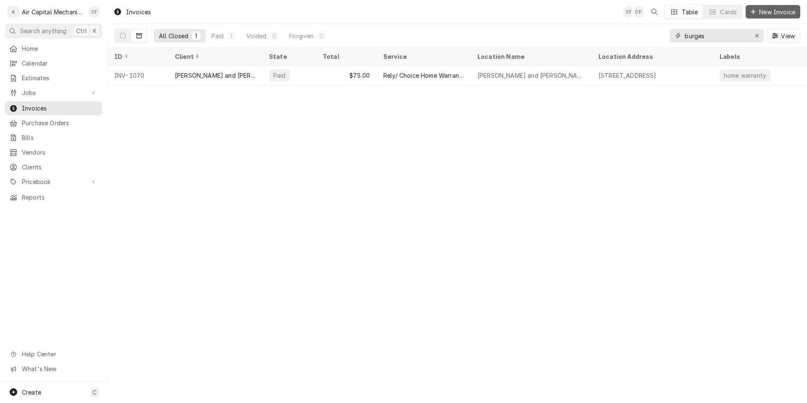
type input "burges"
click at [797, 8] on button "New Invoice" at bounding box center [773, 11] width 55 height 13
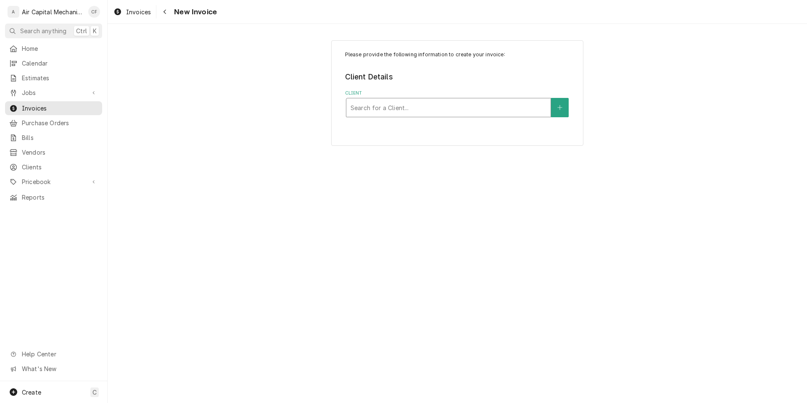
drag, startPoint x: 440, startPoint y: 90, endPoint x: 448, endPoint y: 99, distance: 11.6
click at [443, 92] on label "Client" at bounding box center [457, 93] width 225 height 7
click at [448, 103] on div "Client" at bounding box center [449, 107] width 196 height 15
type input "burges"
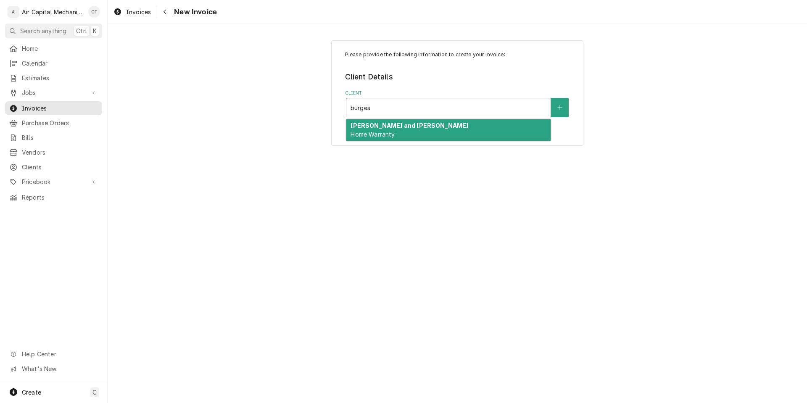
click at [549, 133] on div "[PERSON_NAME] and [PERSON_NAME] Home Warranty" at bounding box center [448, 130] width 204 height 22
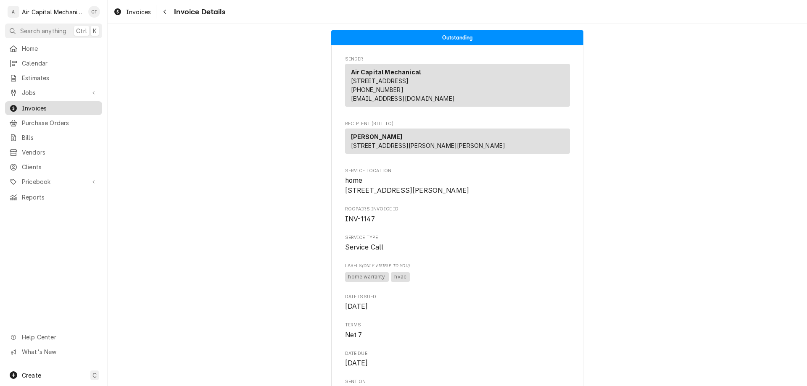
click at [42, 108] on span "Invoices" at bounding box center [60, 108] width 76 height 9
